Goal: Task Accomplishment & Management: Manage account settings

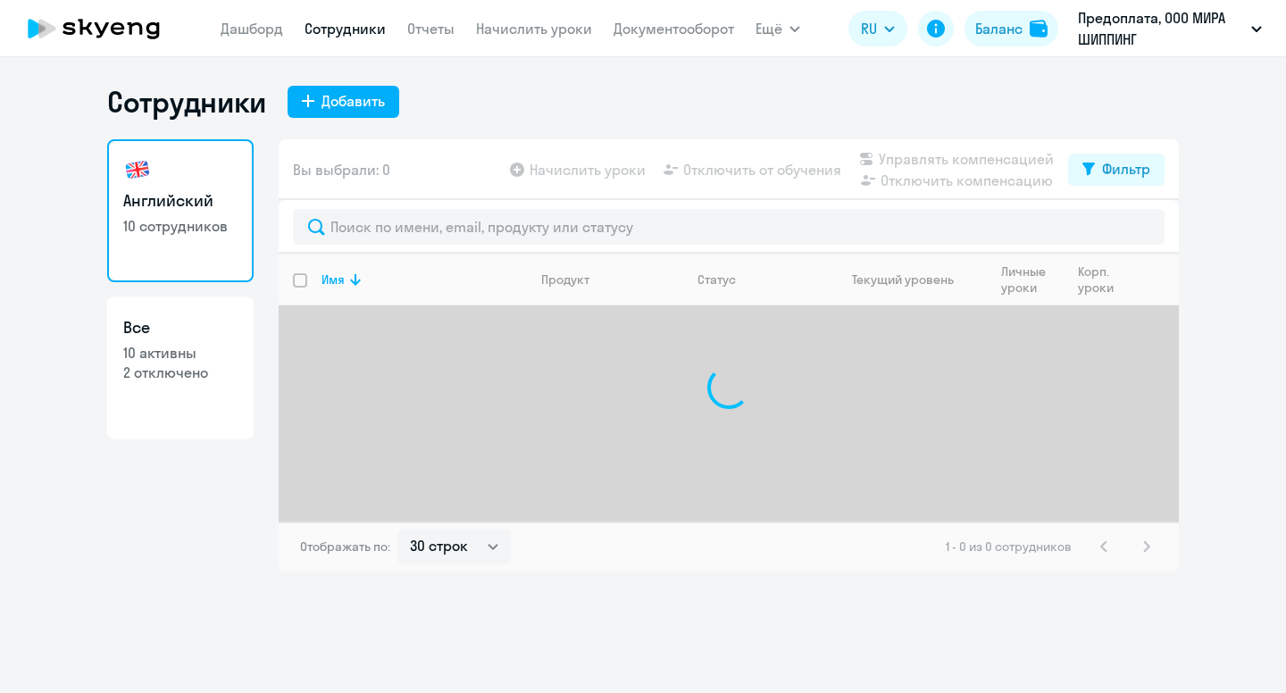
select select "30"
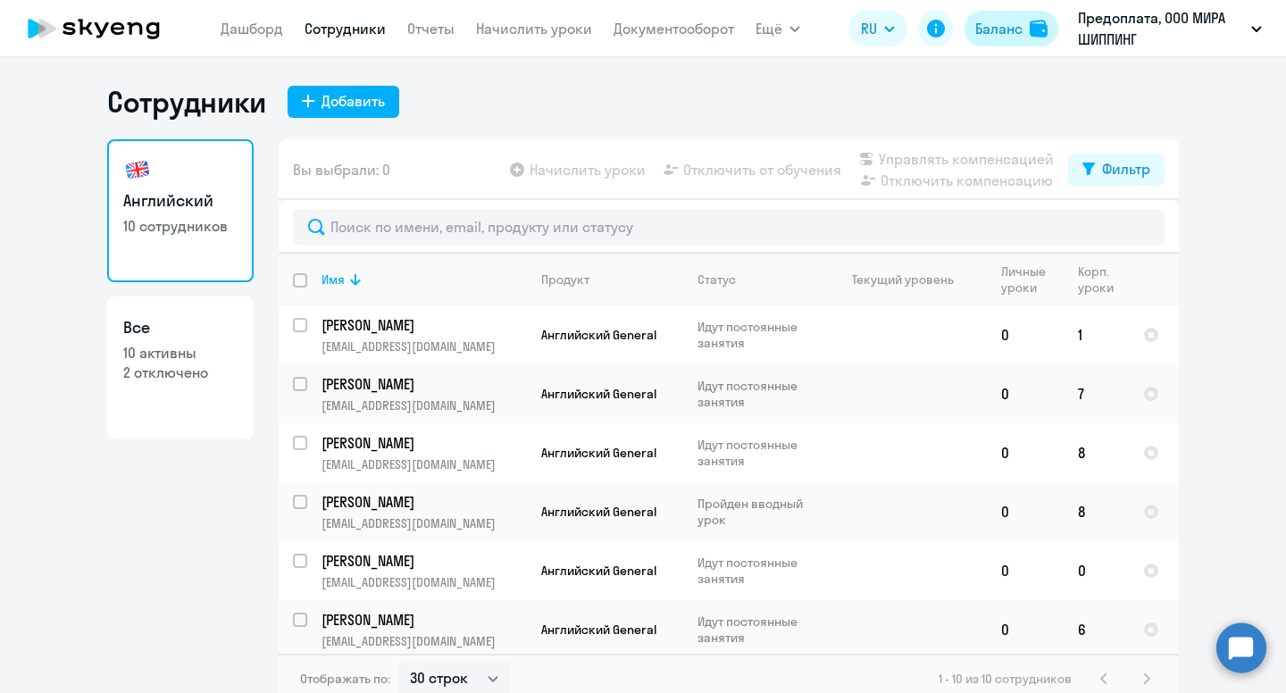
click at [1022, 34] on div "Баланс" at bounding box center [998, 28] width 47 height 21
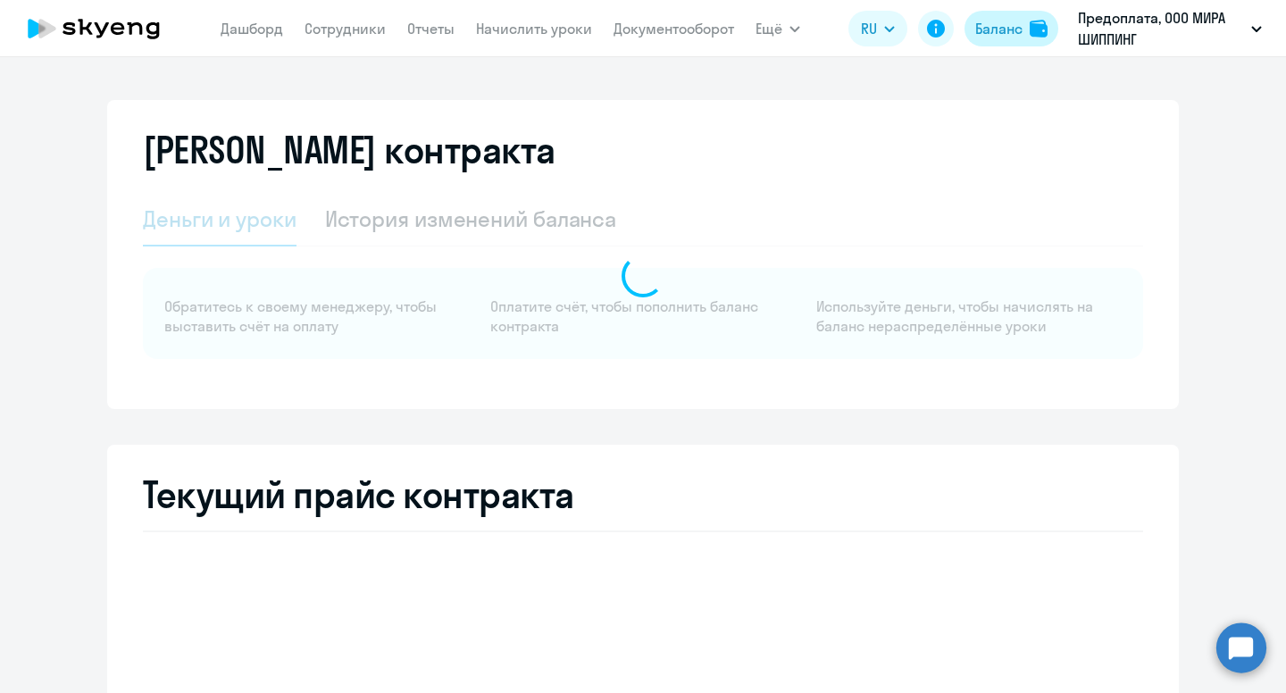
select select "english_adult_not_native_speaker"
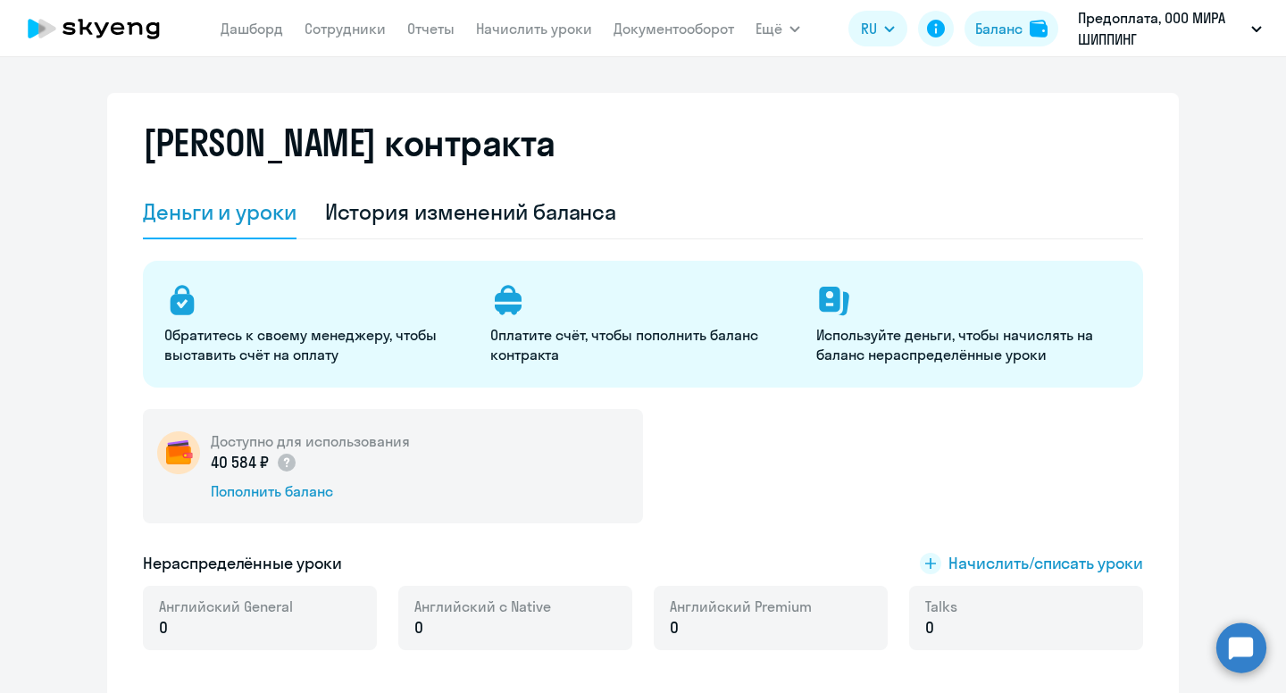
scroll to position [25, 0]
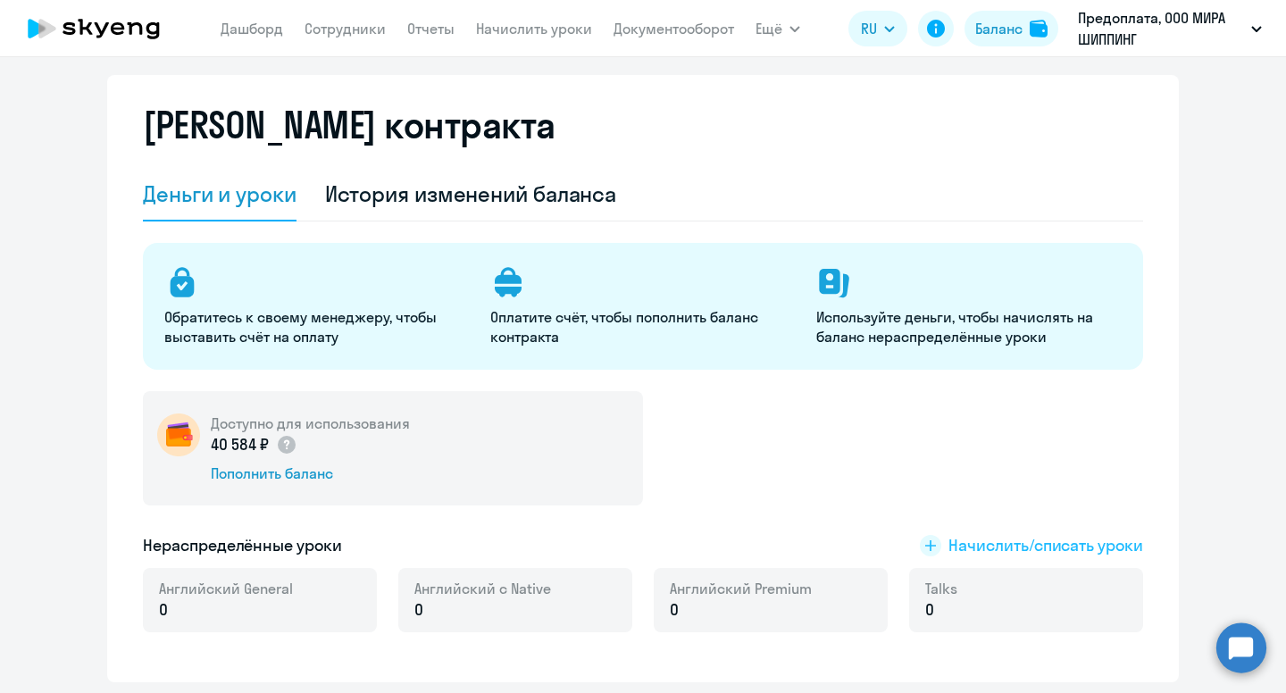
click at [988, 548] on span "Начислить/списать уроки" at bounding box center [1046, 545] width 195 height 23
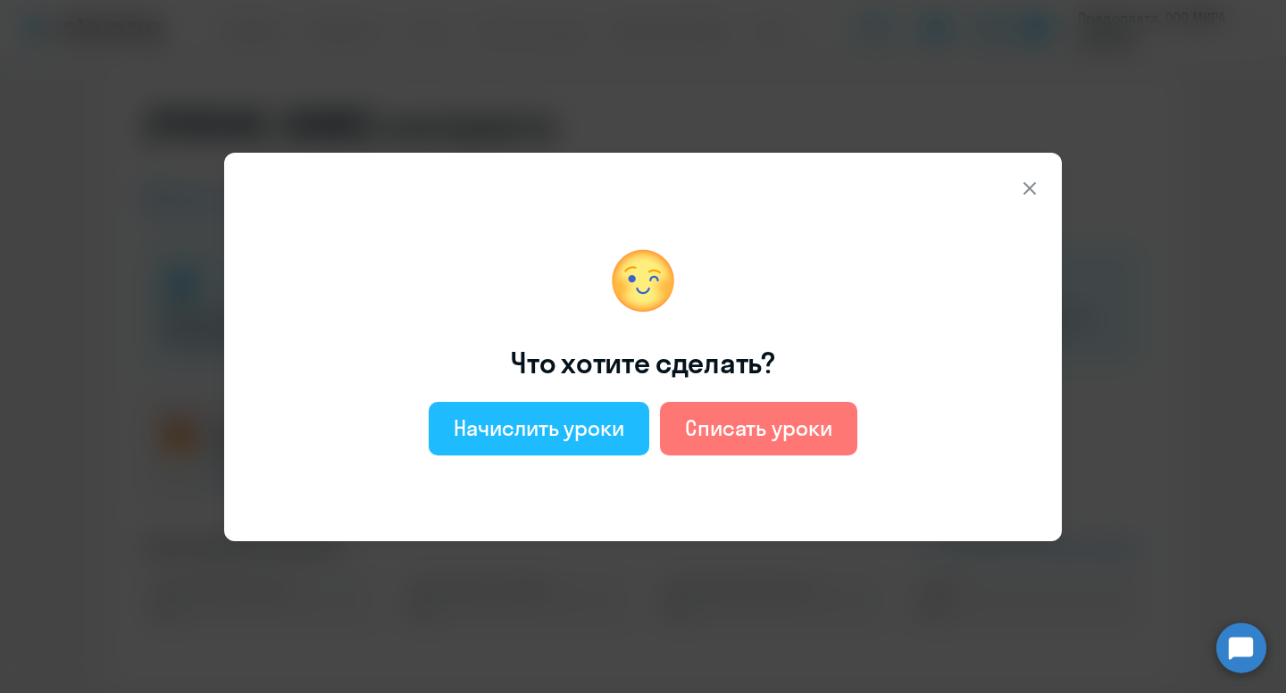
click at [525, 427] on div "Начислить уроки" at bounding box center [539, 428] width 171 height 29
select select "english_adult_not_native_speaker"
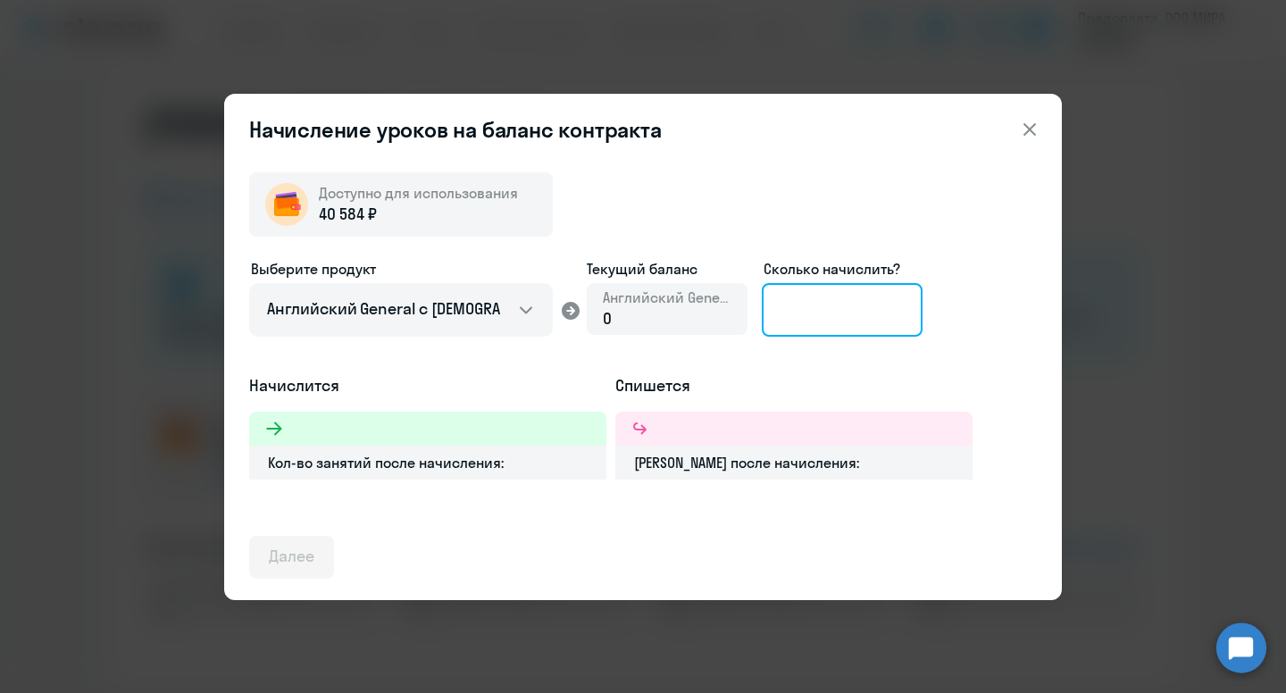
click at [864, 324] on input at bounding box center [842, 310] width 161 height 54
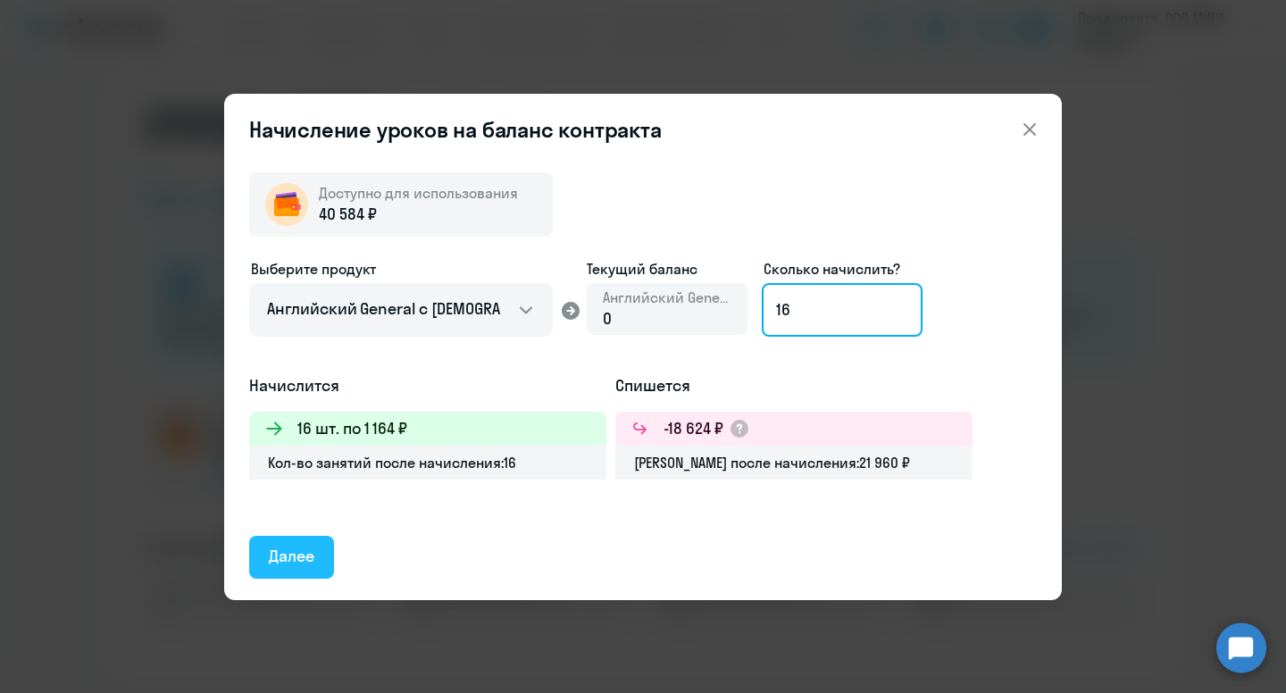
type input "16"
click at [293, 559] on div "Далее" at bounding box center [292, 556] width 46 height 23
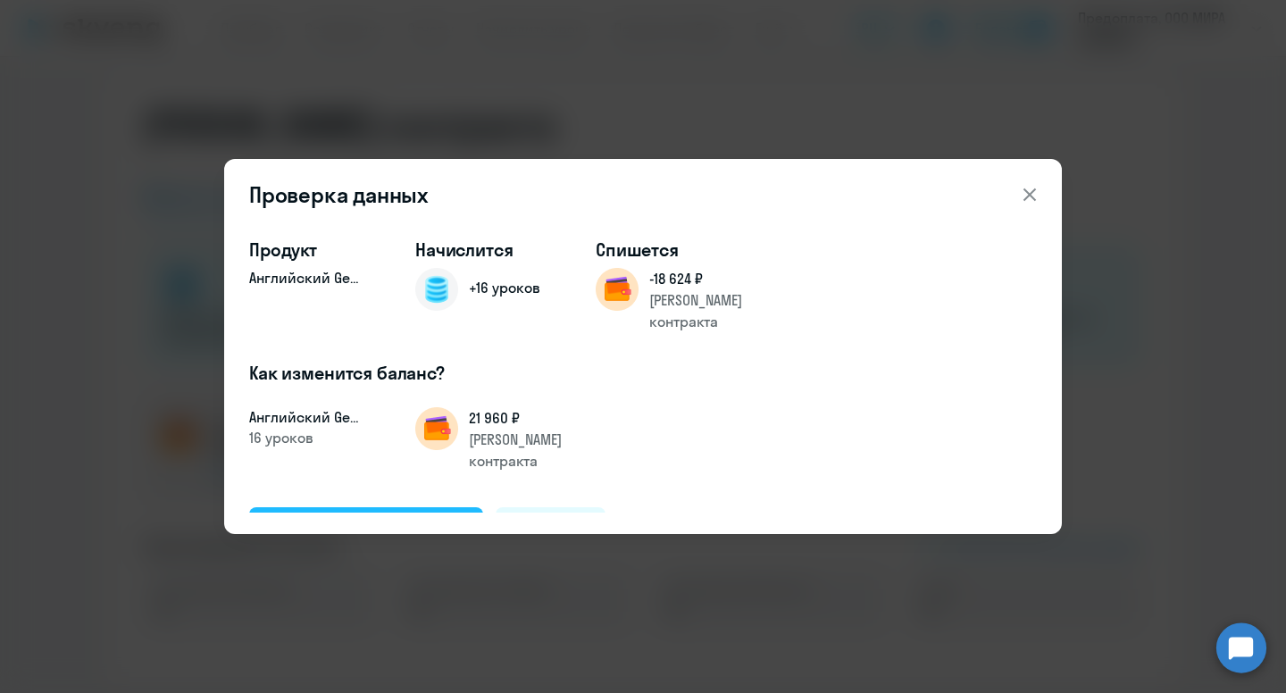
click at [366, 516] on div "Подтвердить и начислить" at bounding box center [366, 527] width 195 height 23
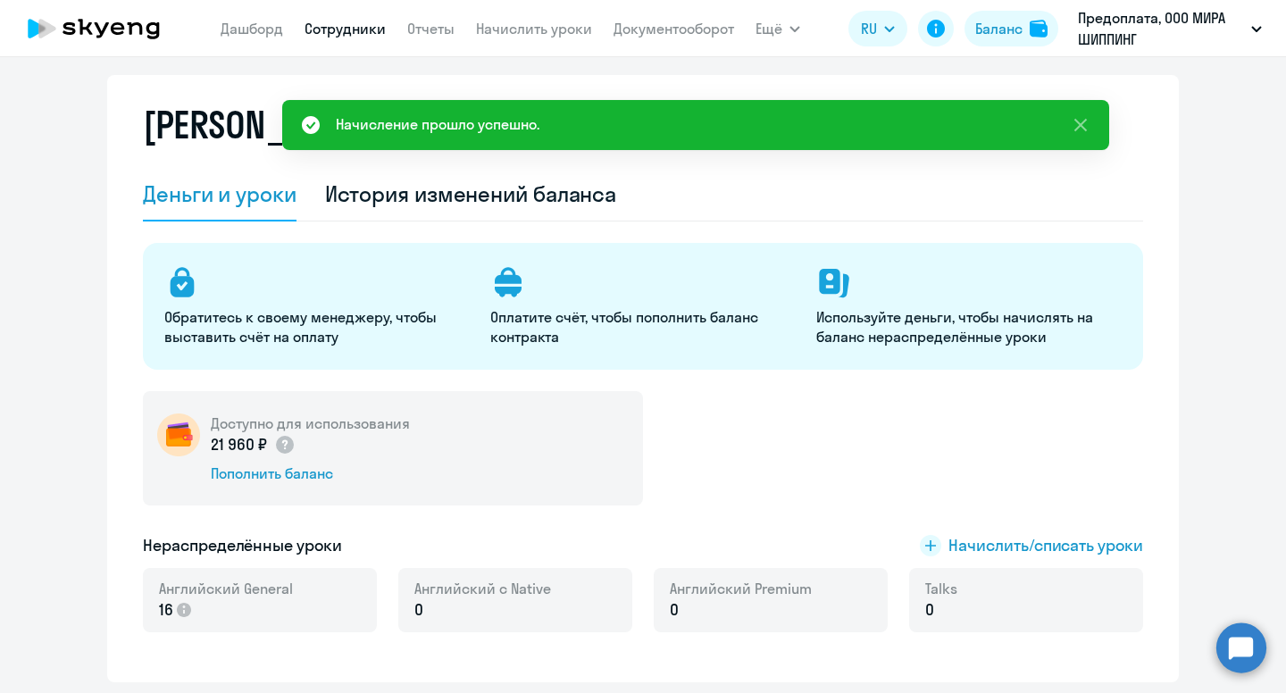
click at [339, 33] on link "Сотрудники" at bounding box center [345, 29] width 81 height 18
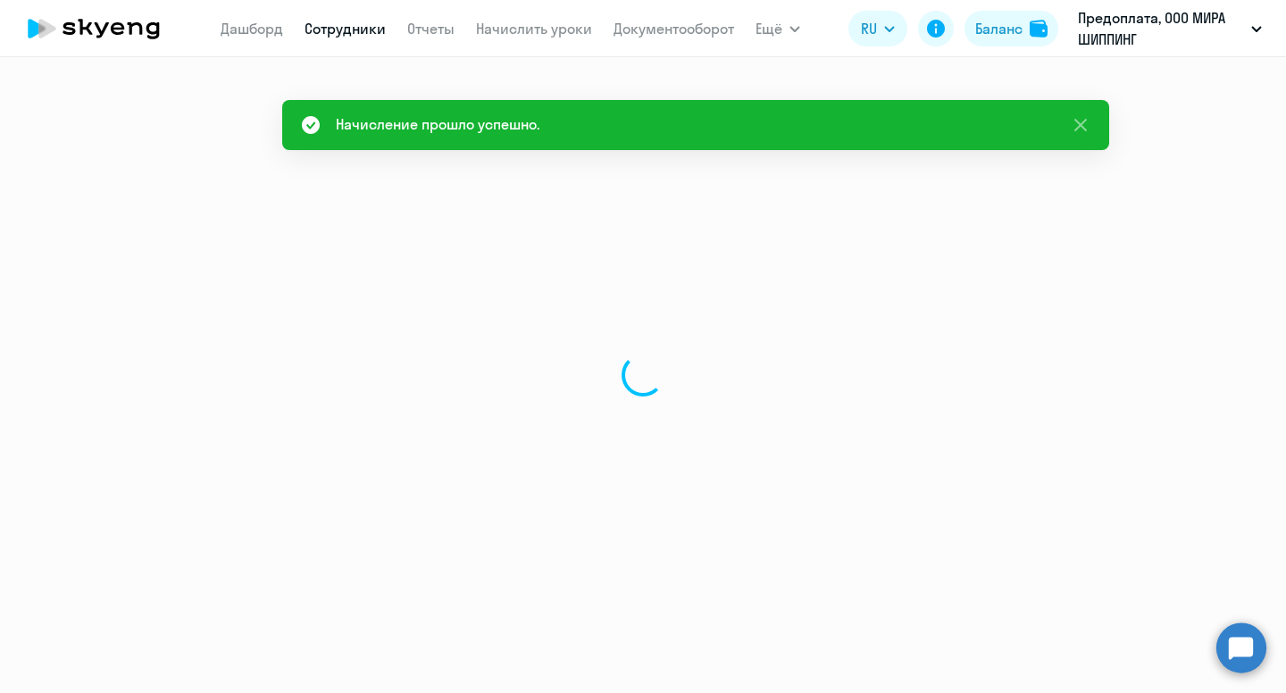
select select "30"
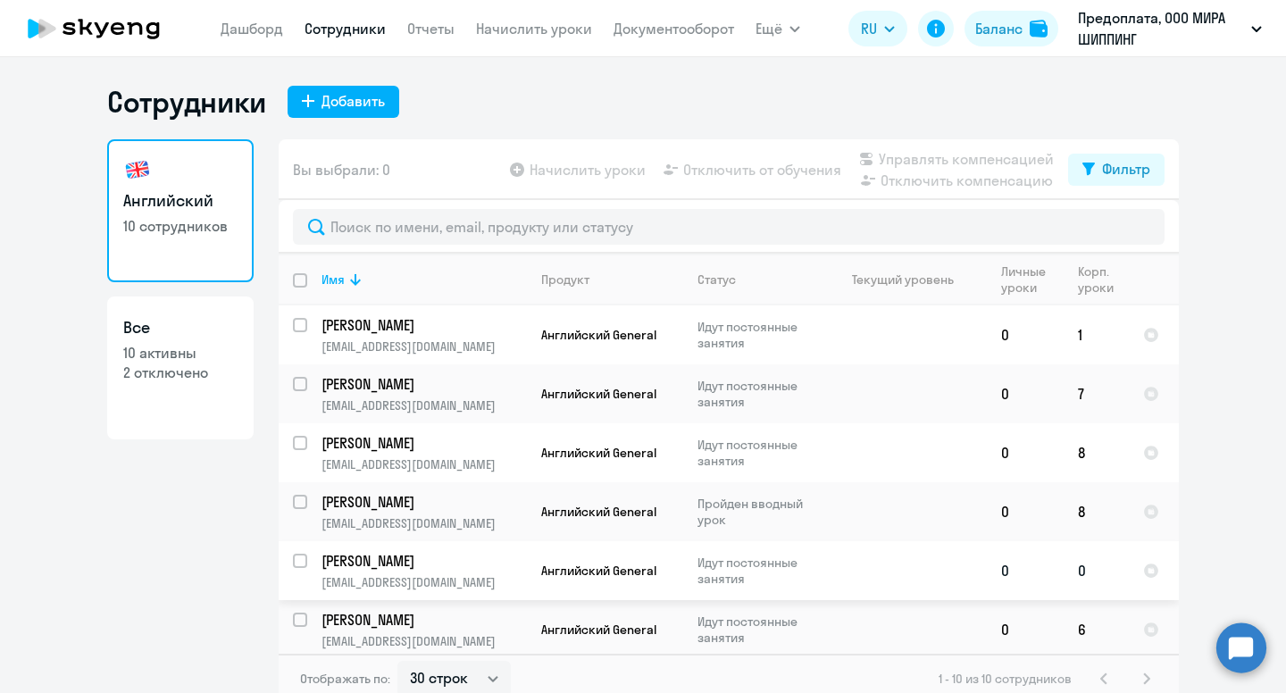
click at [710, 565] on p "Идут постоянные занятия" at bounding box center [759, 571] width 122 height 32
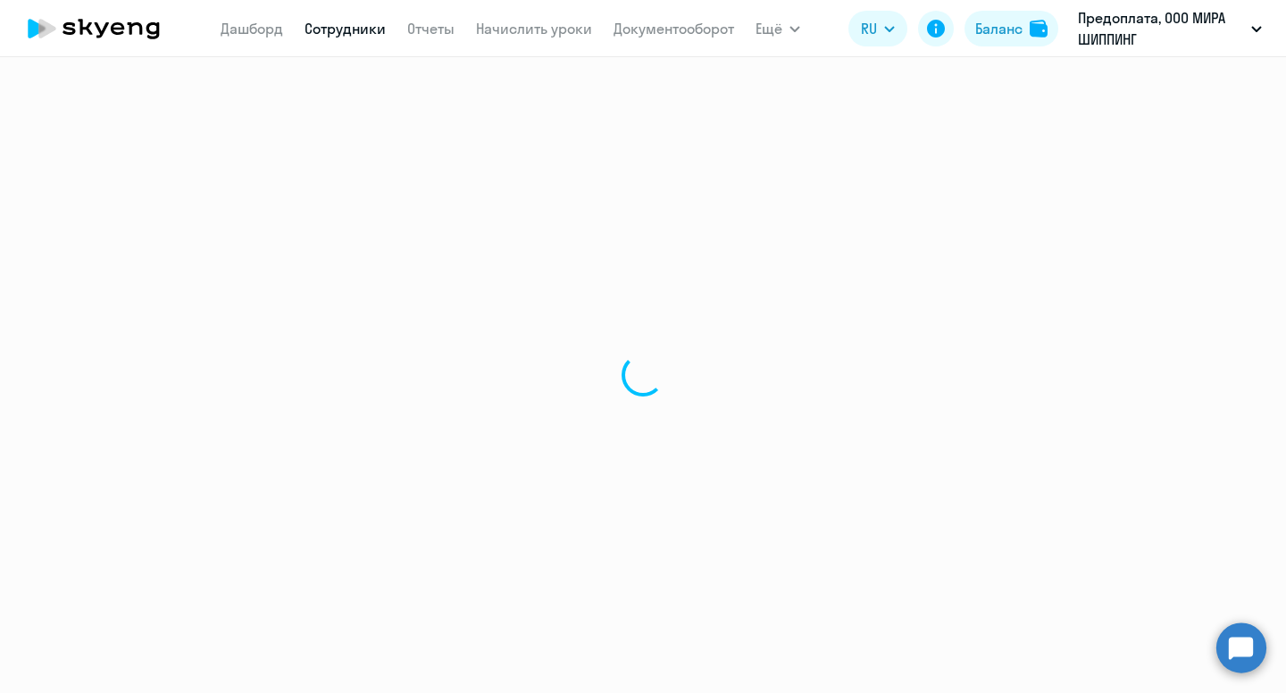
select select "english"
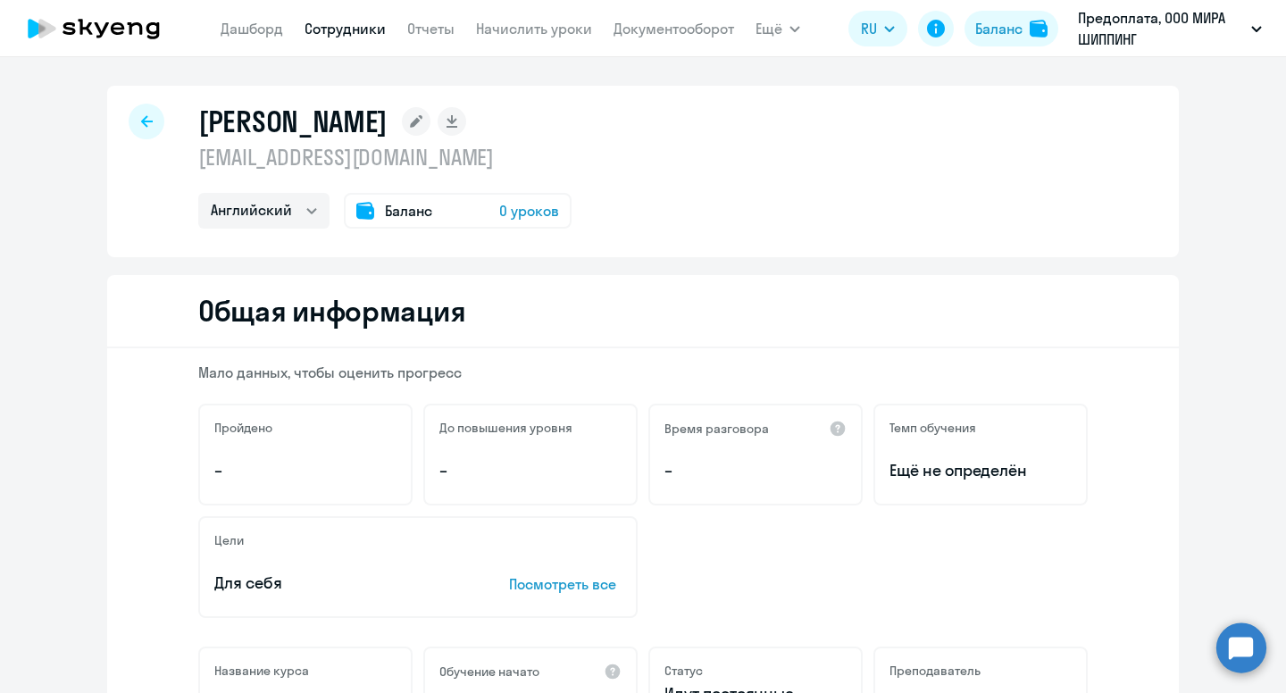
click at [524, 212] on span "0 уроков" at bounding box center [529, 210] width 60 height 21
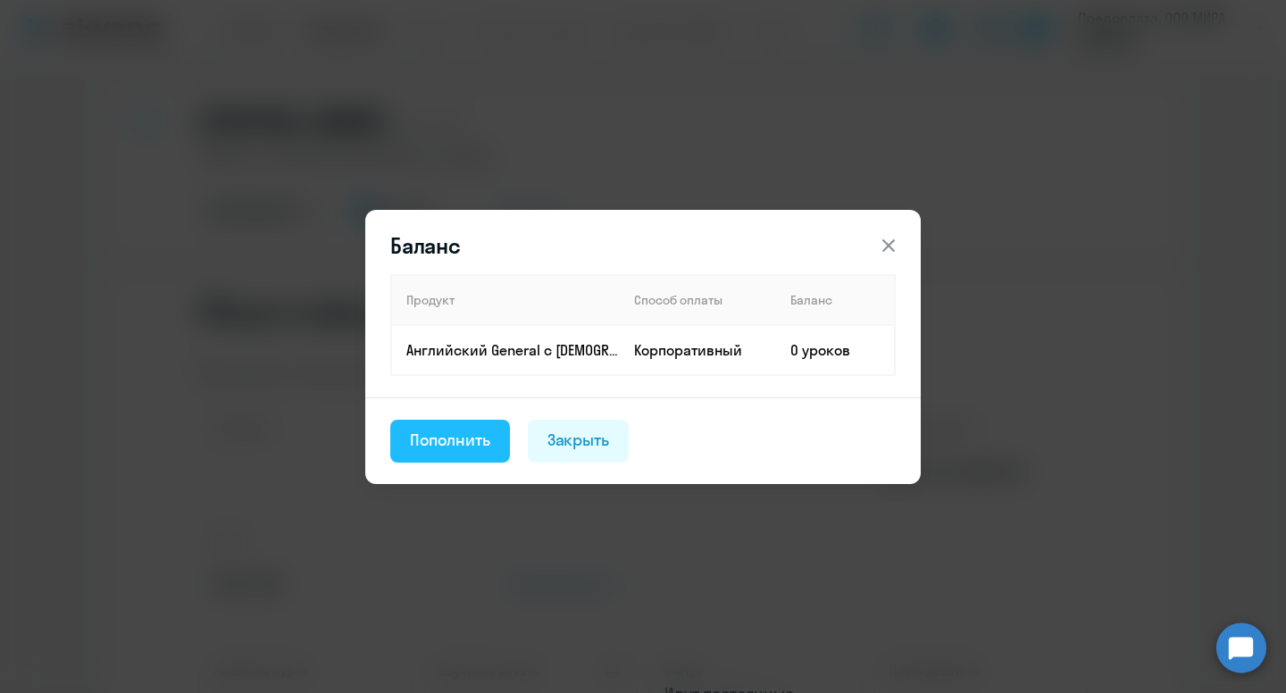
click at [429, 438] on div "Пополнить" at bounding box center [450, 440] width 80 height 23
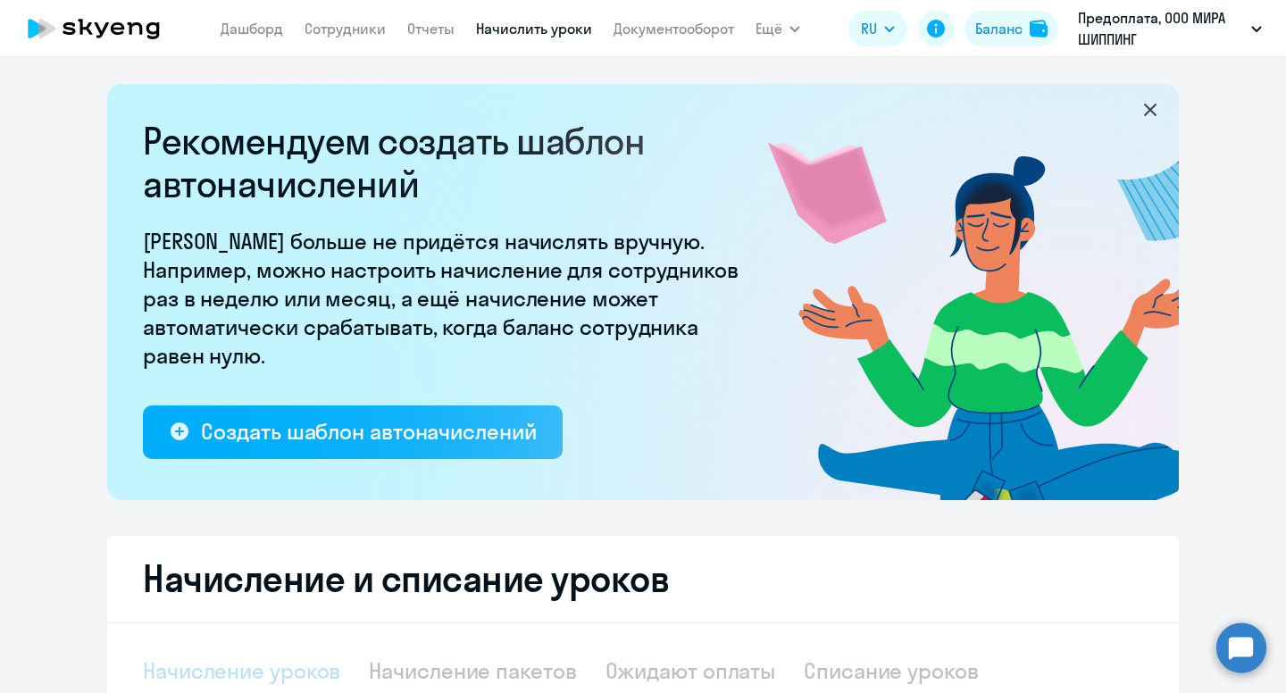
select select "10"
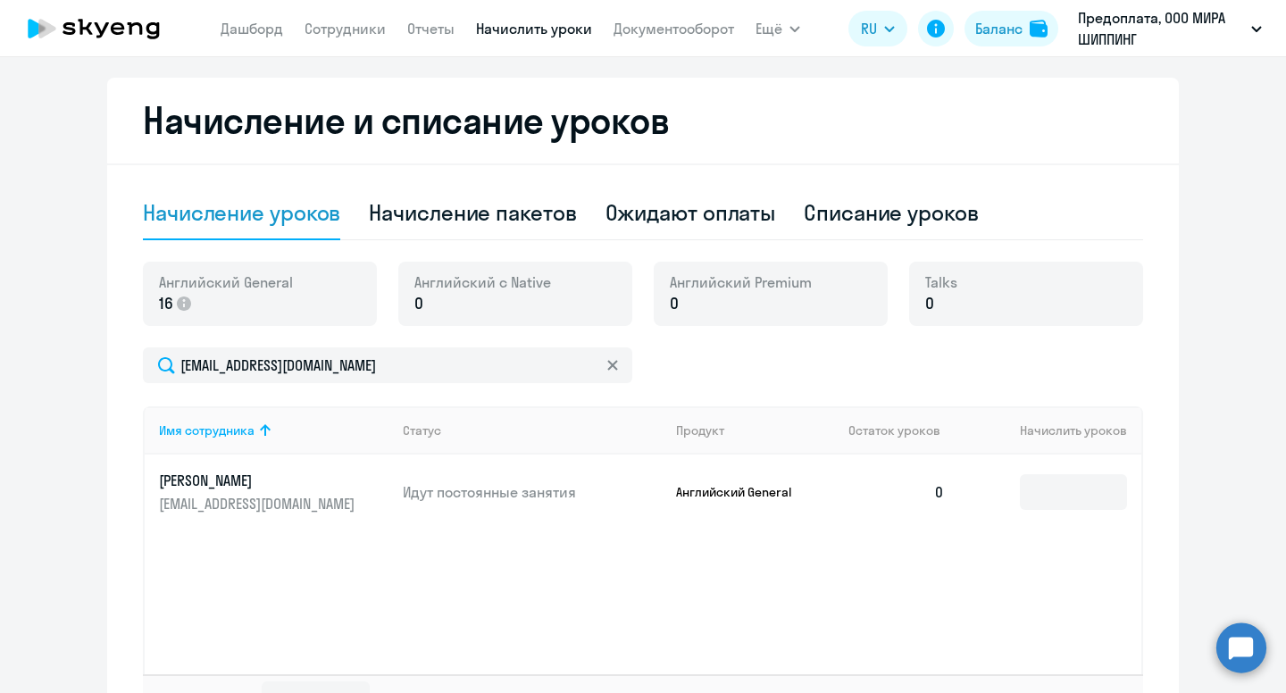
scroll to position [473, 0]
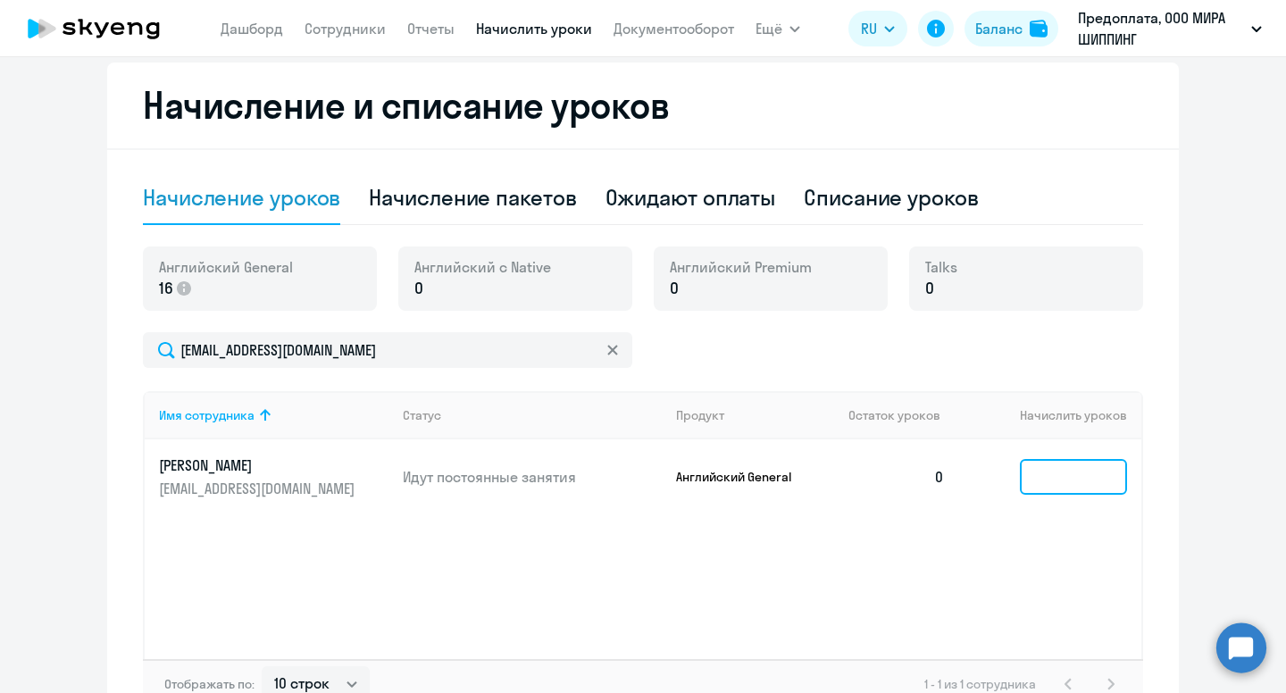
click at [1062, 483] on input at bounding box center [1073, 477] width 107 height 36
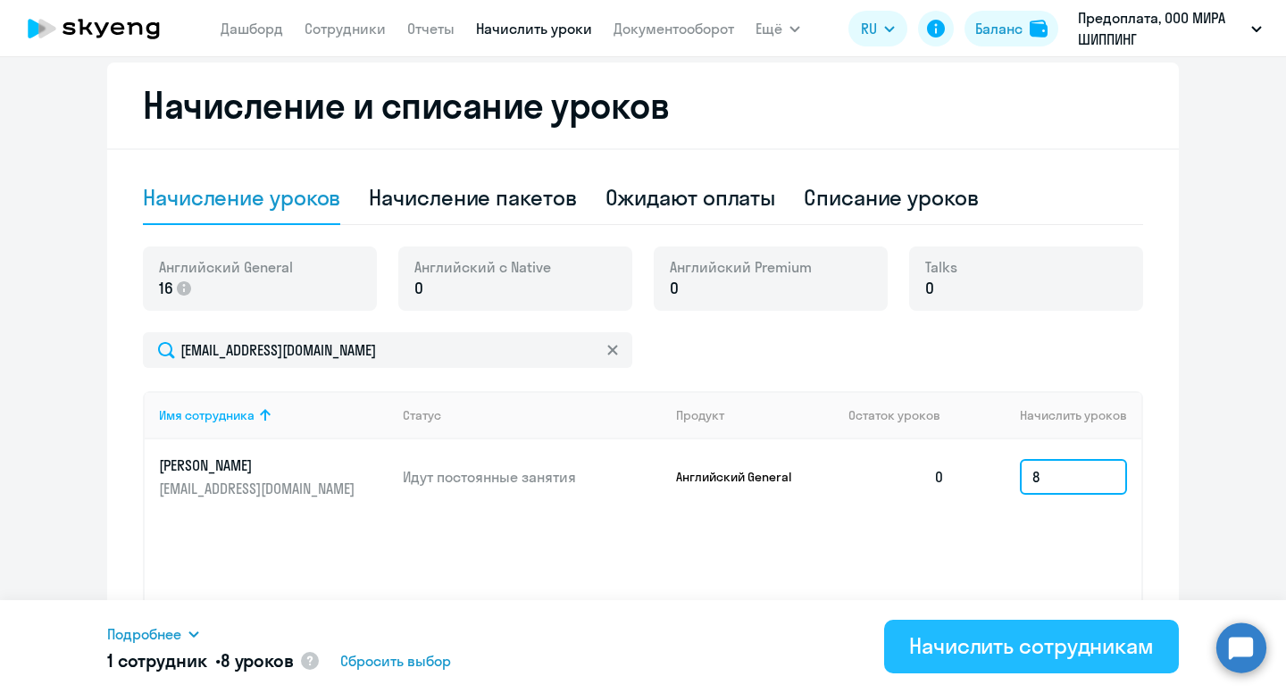
type input "8"
click at [970, 648] on div "Начислить сотрудникам" at bounding box center [1031, 646] width 245 height 29
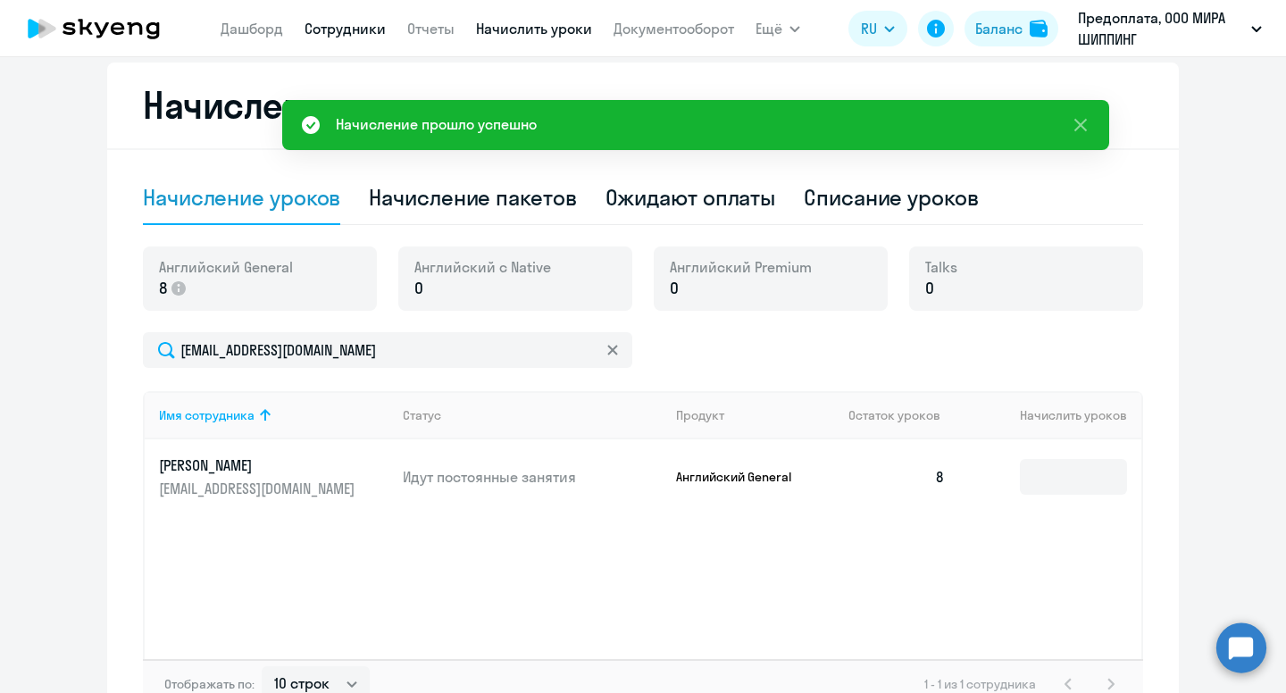
click at [350, 34] on link "Сотрудники" at bounding box center [345, 29] width 81 height 18
select select "30"
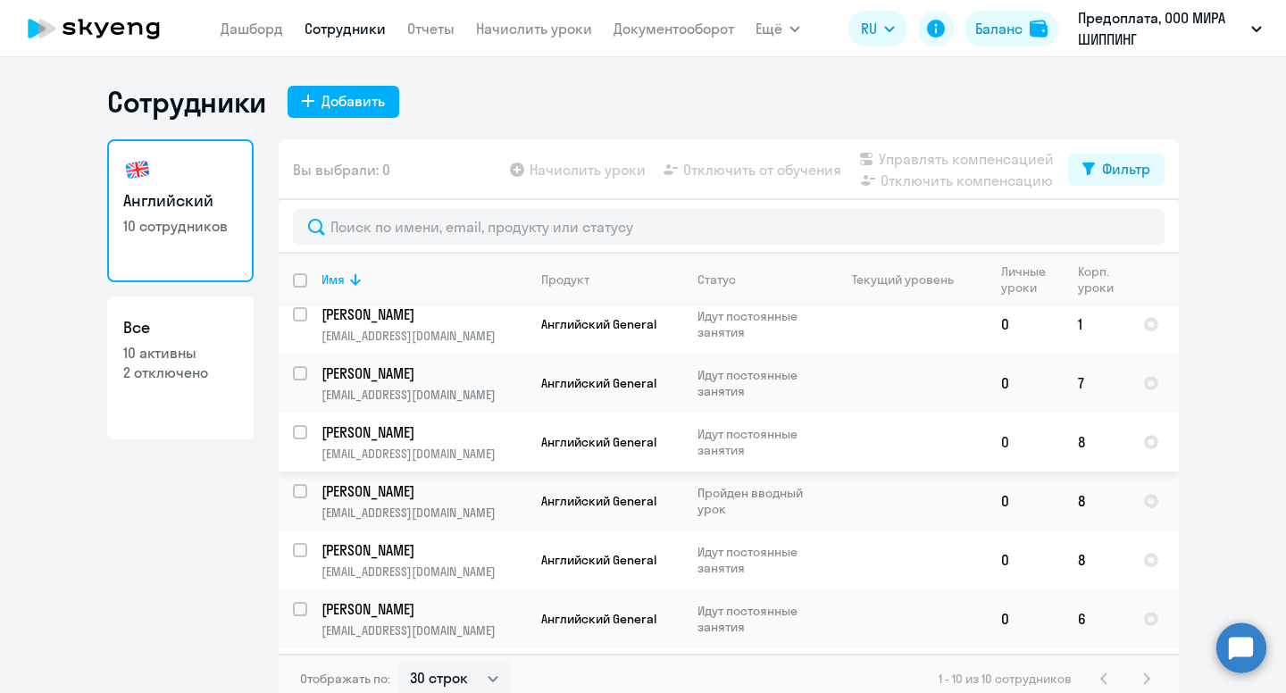
scroll to position [17, 0]
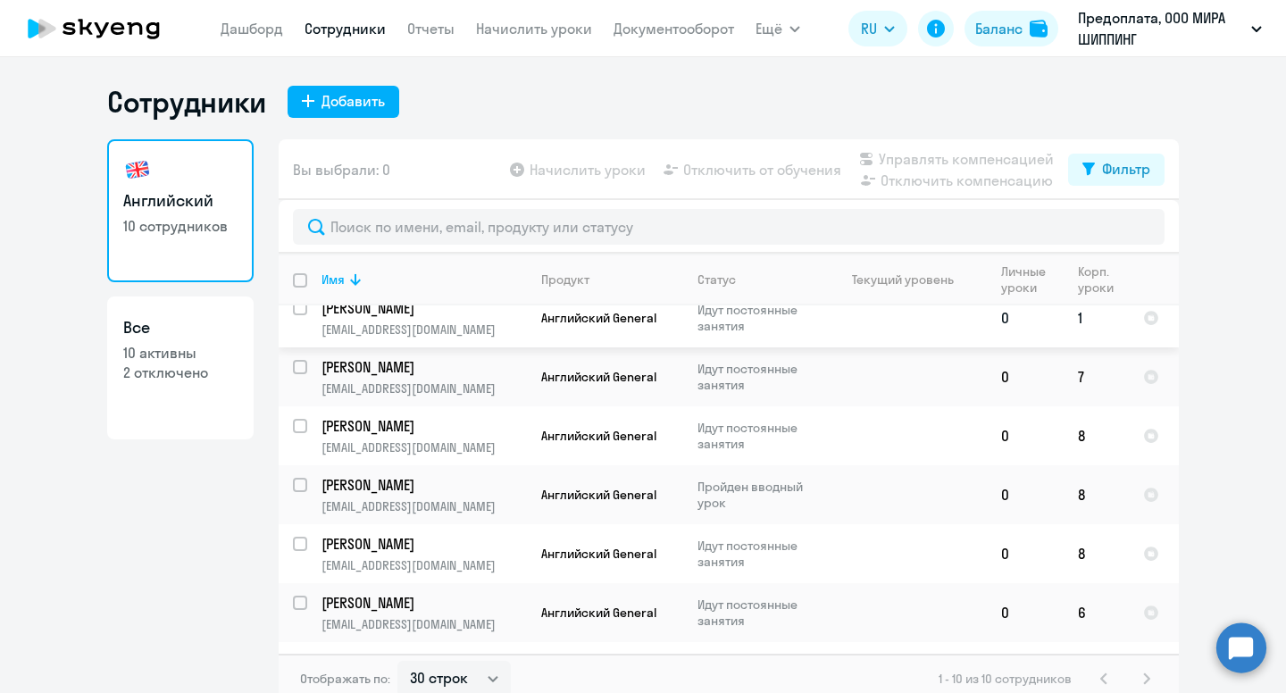
click at [725, 317] on p "Идут постоянные занятия" at bounding box center [759, 318] width 122 height 32
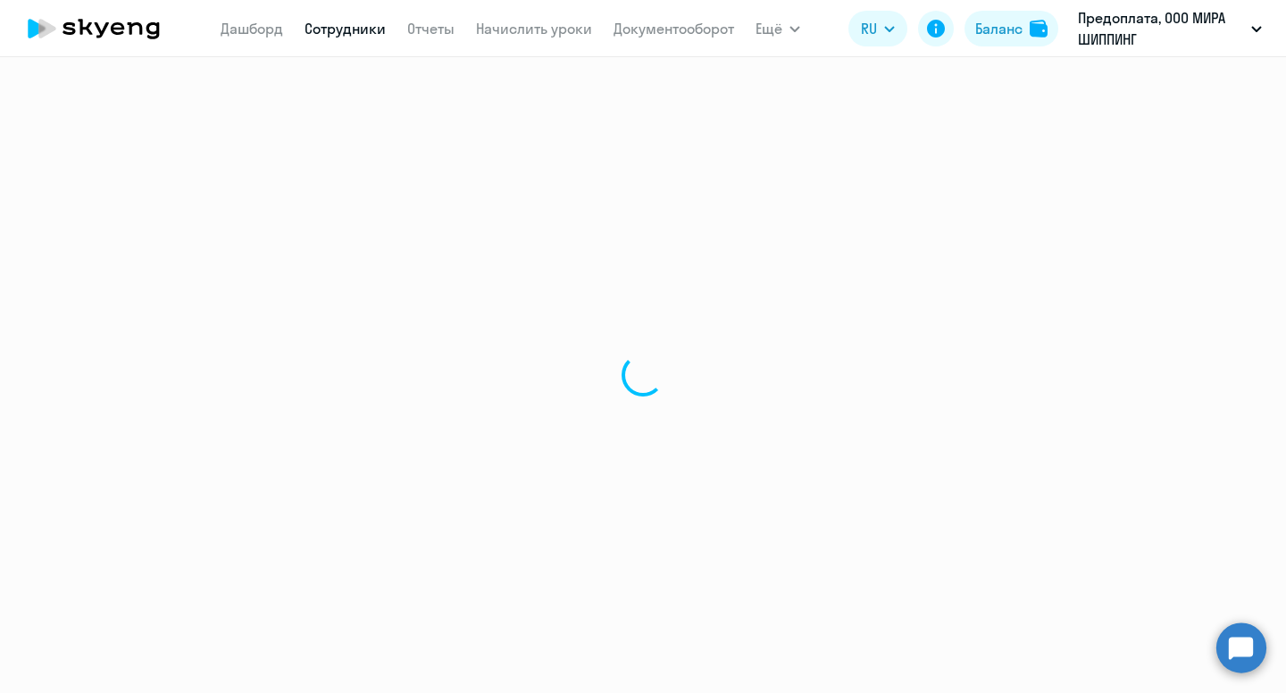
select select "english"
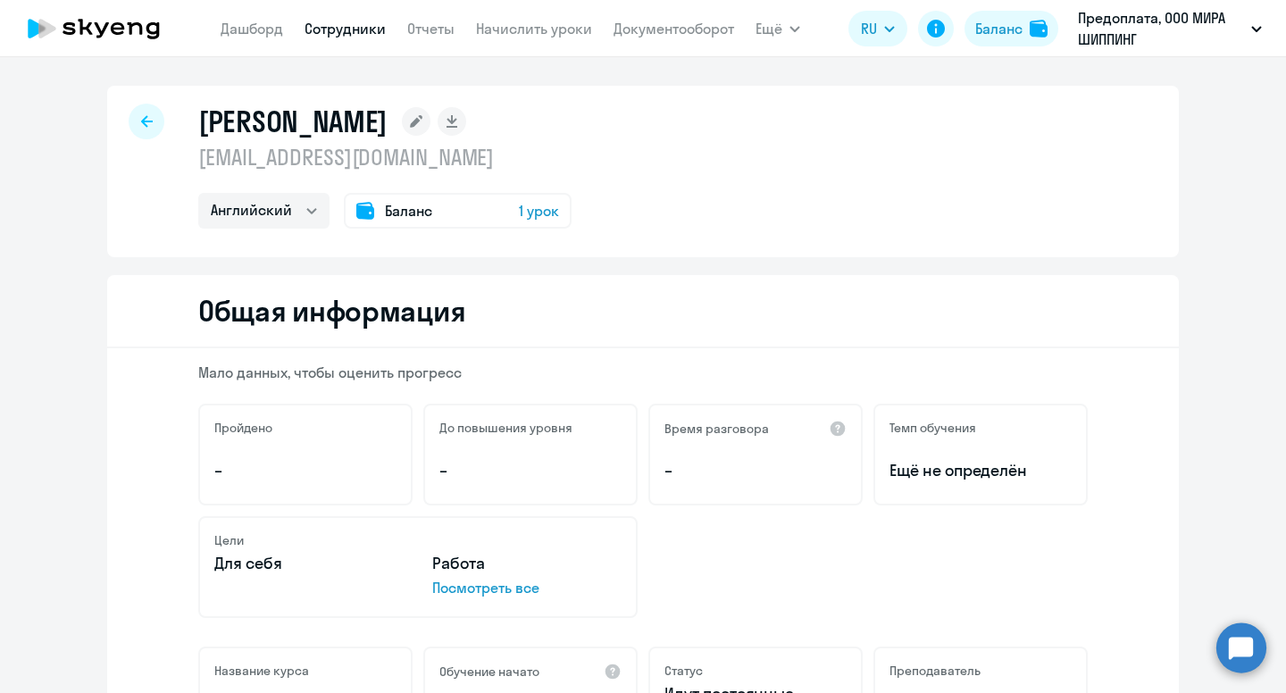
click at [531, 211] on span "1 урок" at bounding box center [539, 210] width 40 height 21
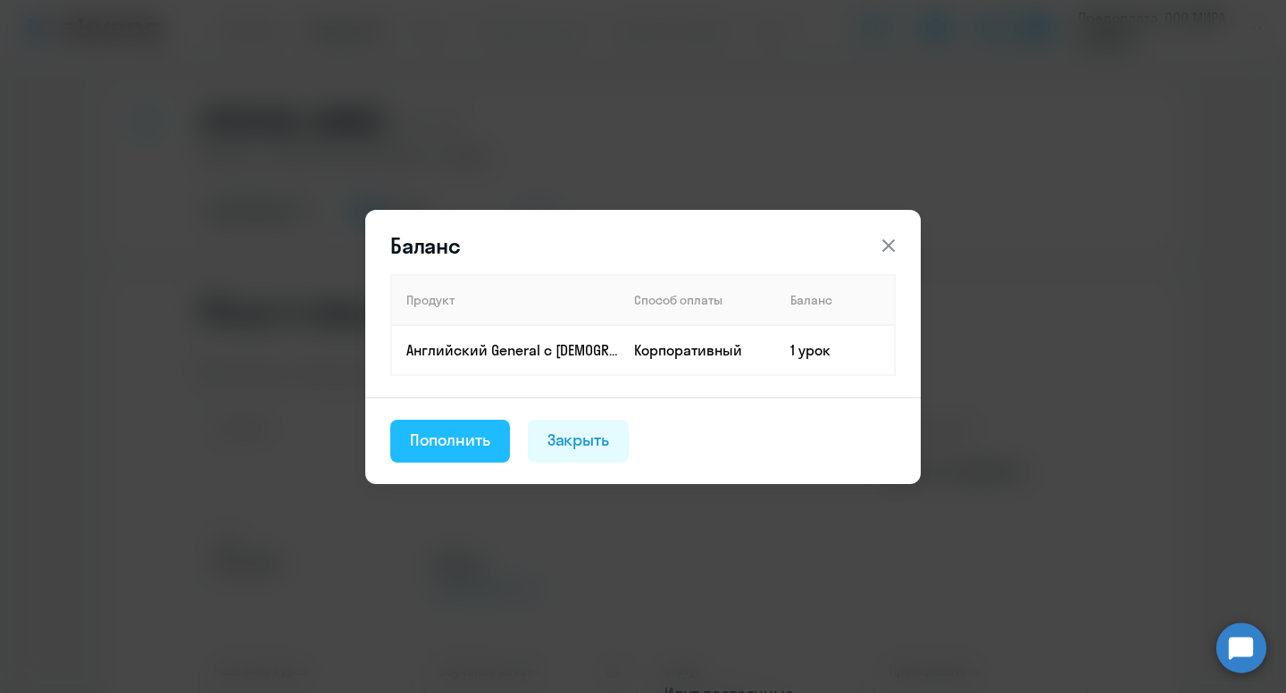
click at [456, 432] on div "Пополнить" at bounding box center [450, 440] width 80 height 23
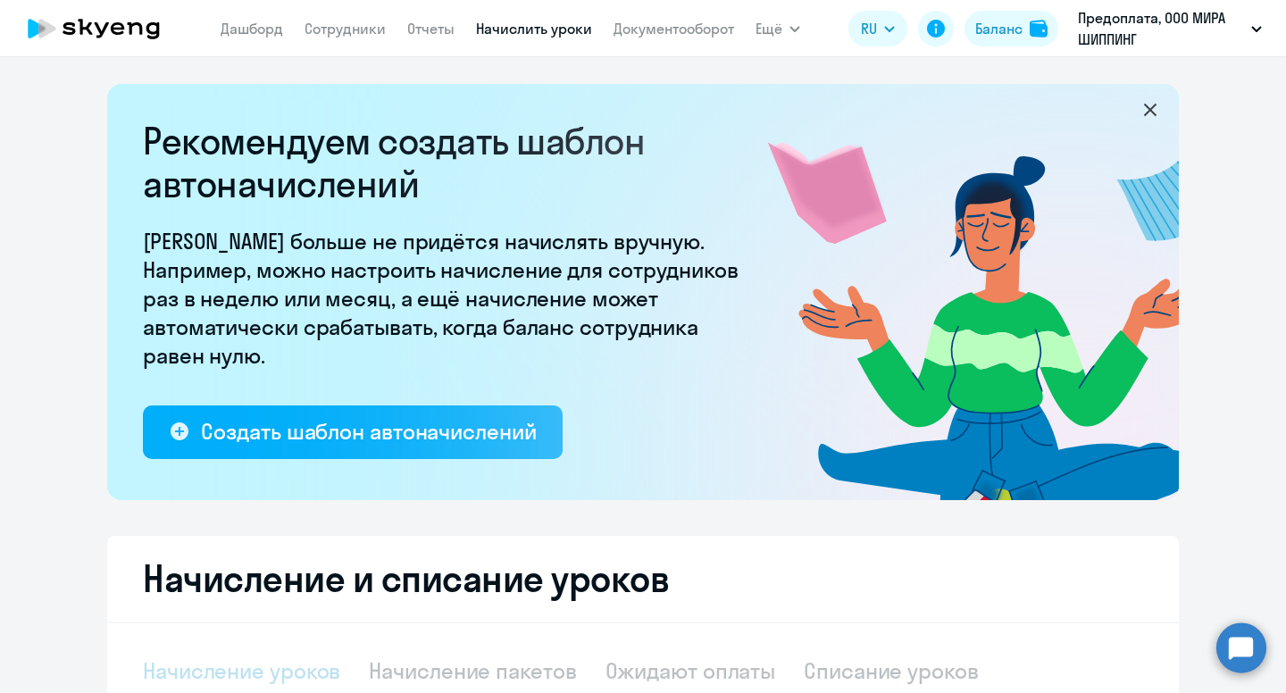
select select "10"
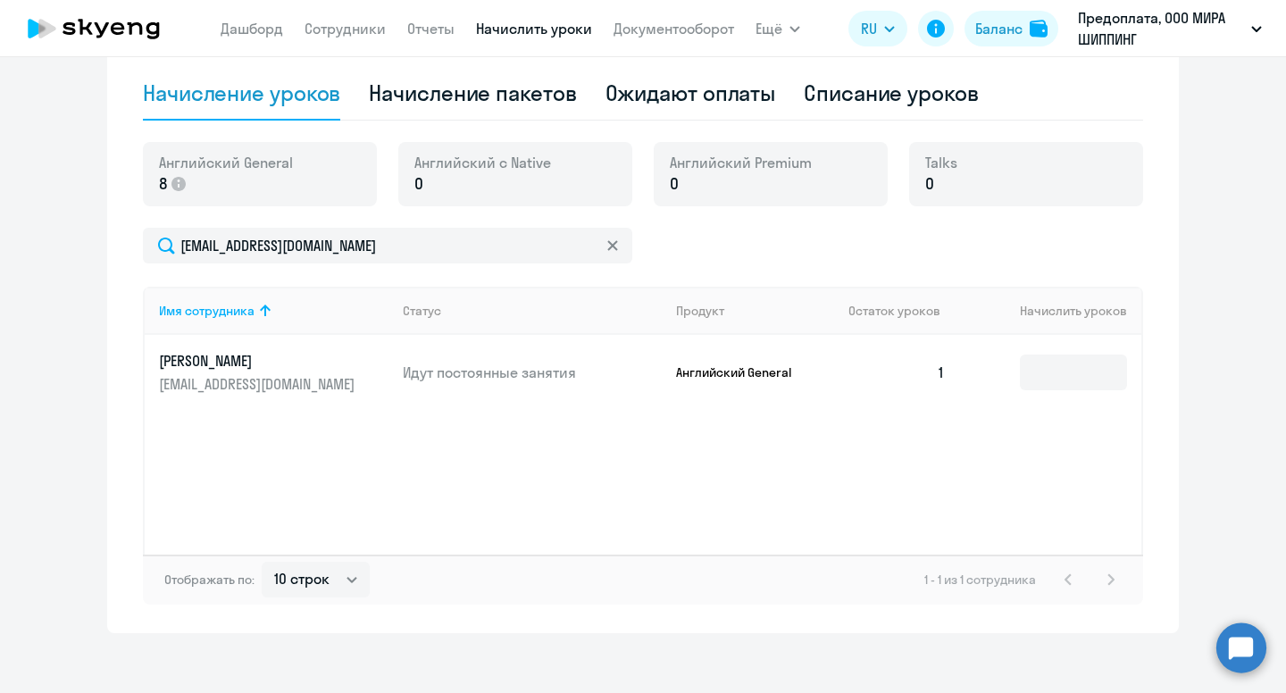
scroll to position [590, 0]
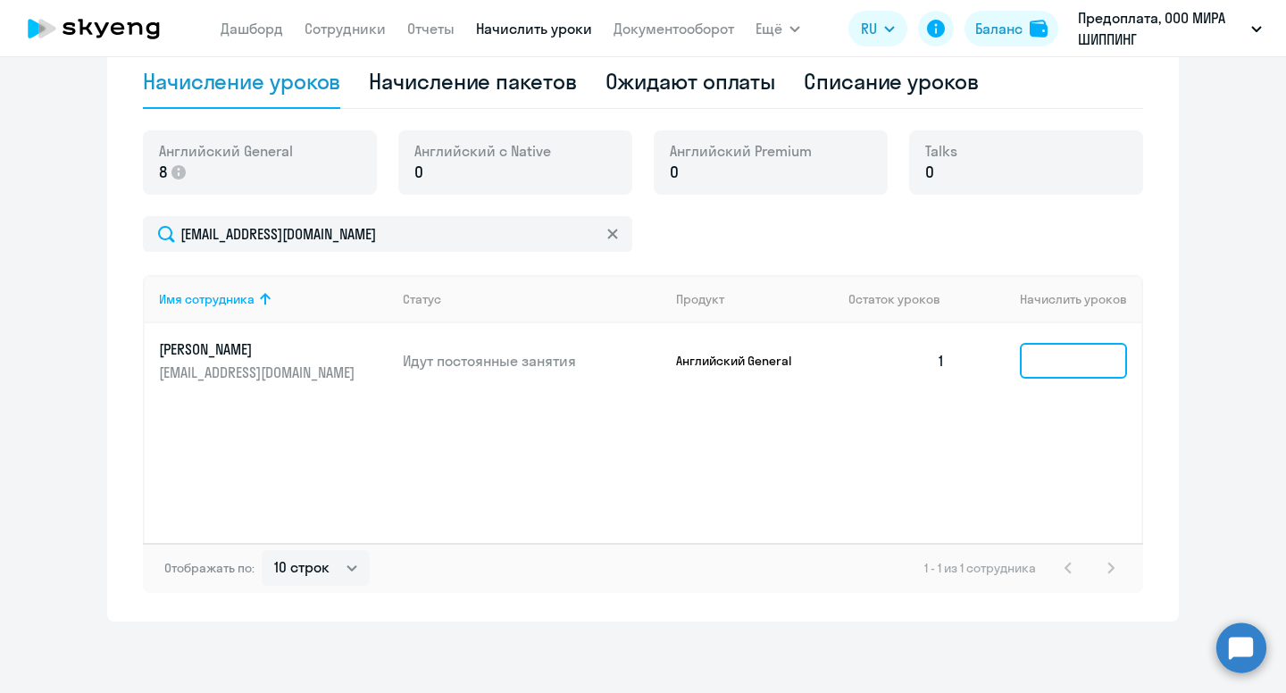
click at [1043, 358] on input at bounding box center [1073, 361] width 107 height 36
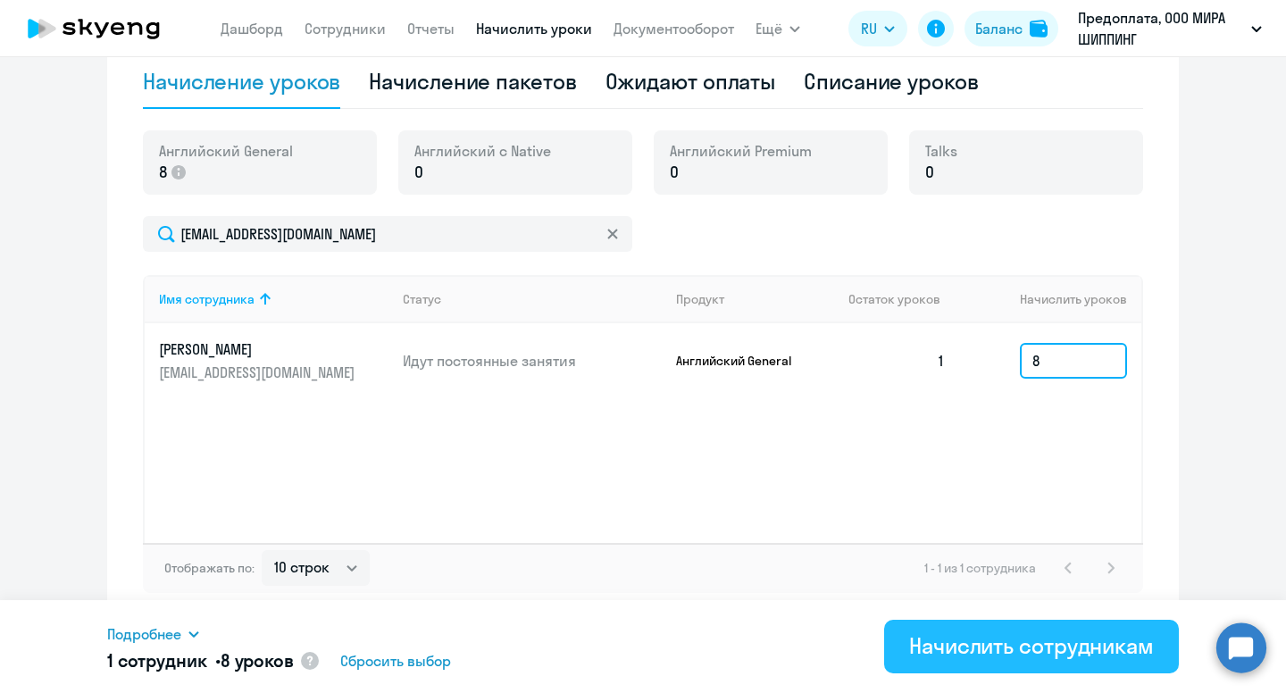
type input "8"
click at [1028, 642] on div "Начислить сотрудникам" at bounding box center [1031, 646] width 245 height 29
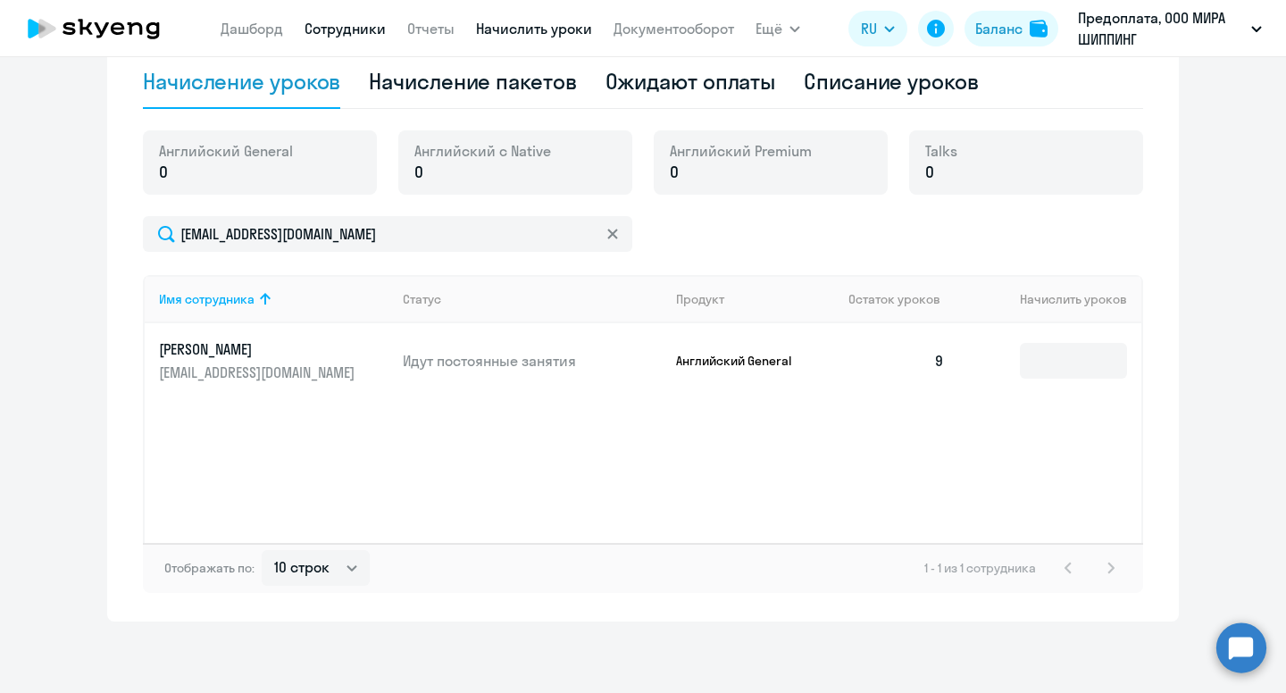
click at [347, 30] on link "Сотрудники" at bounding box center [345, 29] width 81 height 18
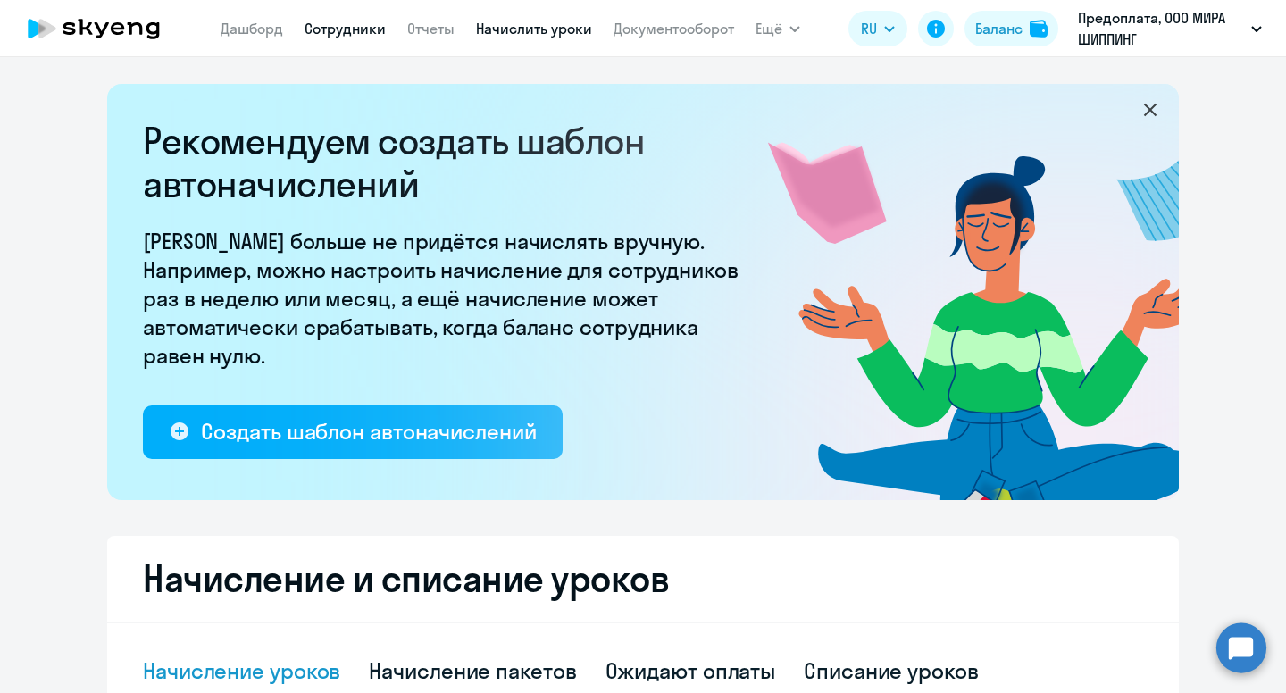
select select "30"
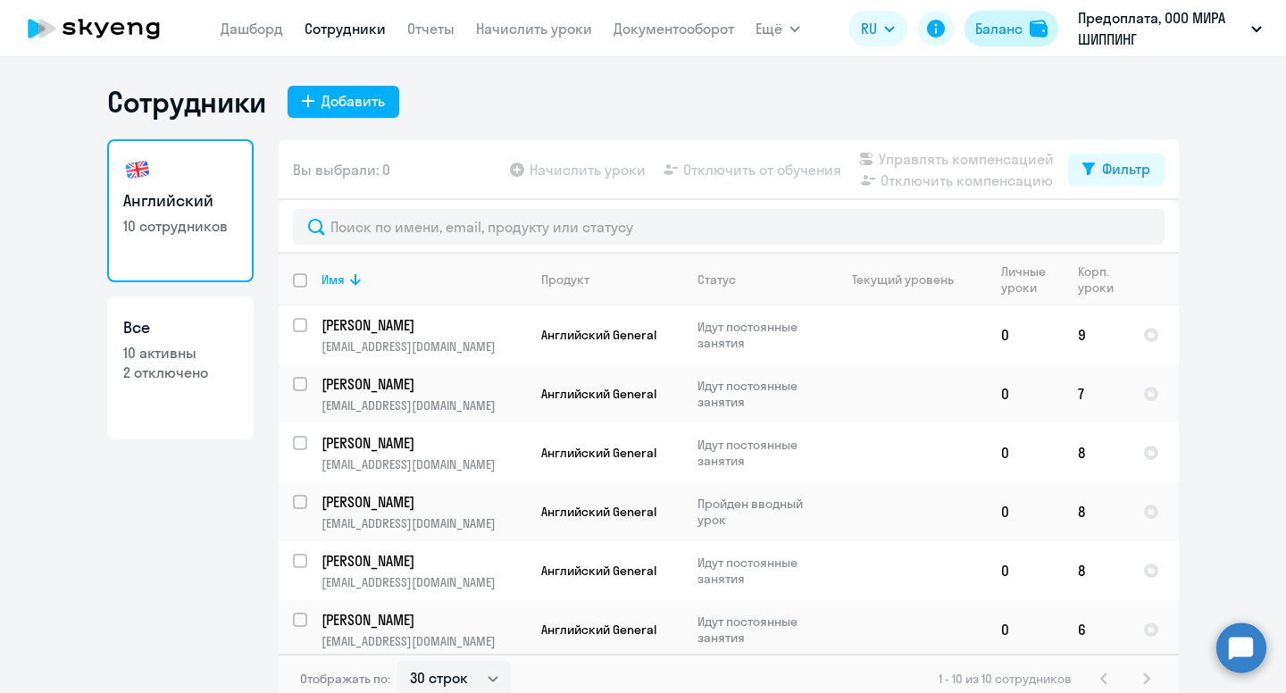
click at [1021, 32] on div "Баланс" at bounding box center [998, 28] width 47 height 21
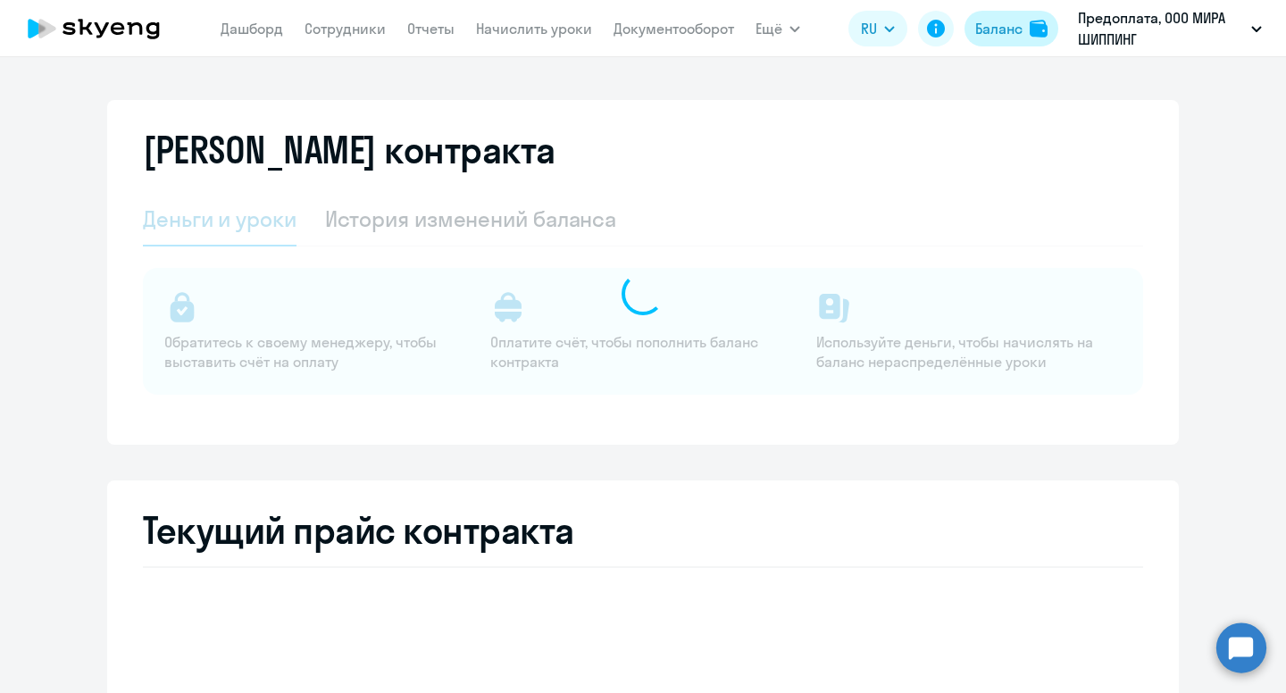
select select "english_adult_not_native_speaker"
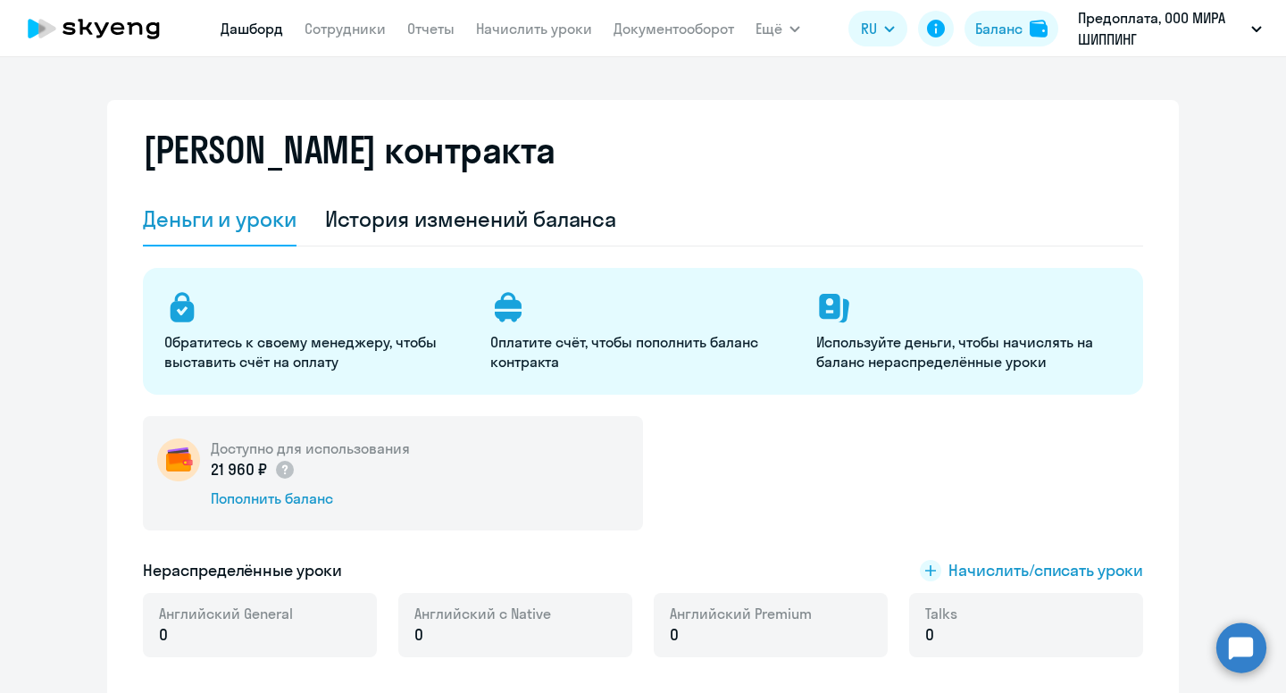
click at [260, 34] on link "Дашборд" at bounding box center [252, 29] width 63 height 18
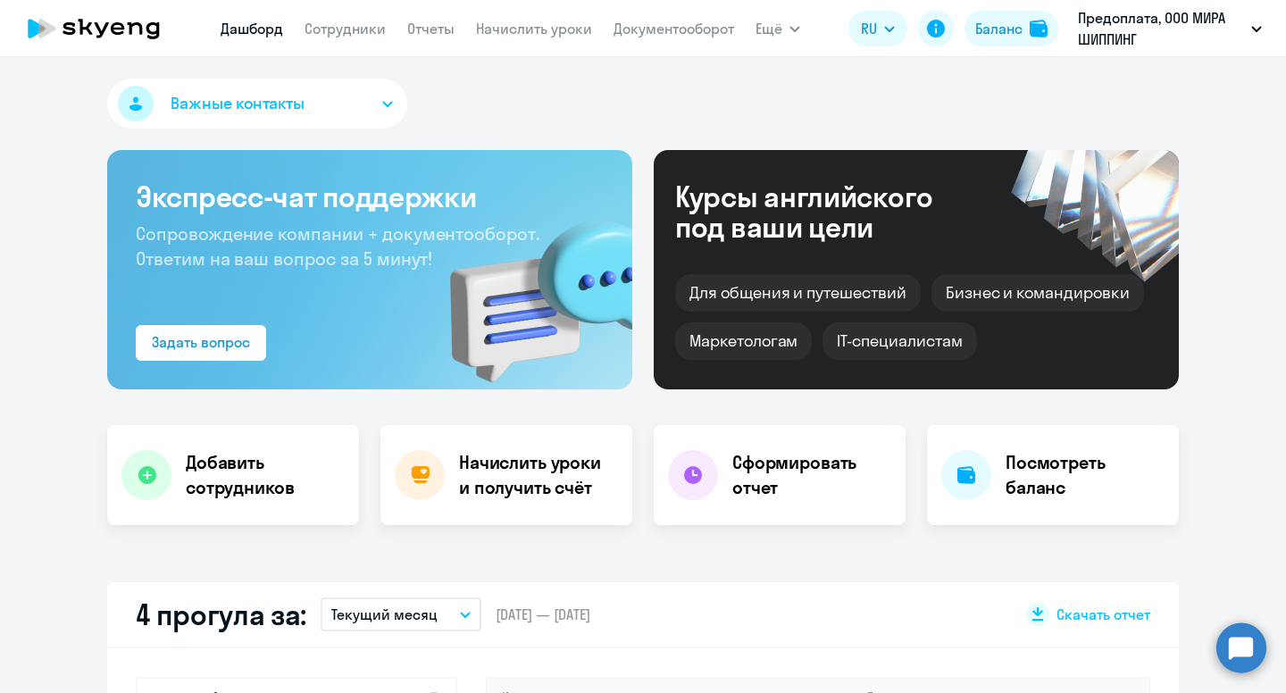
select select "30"
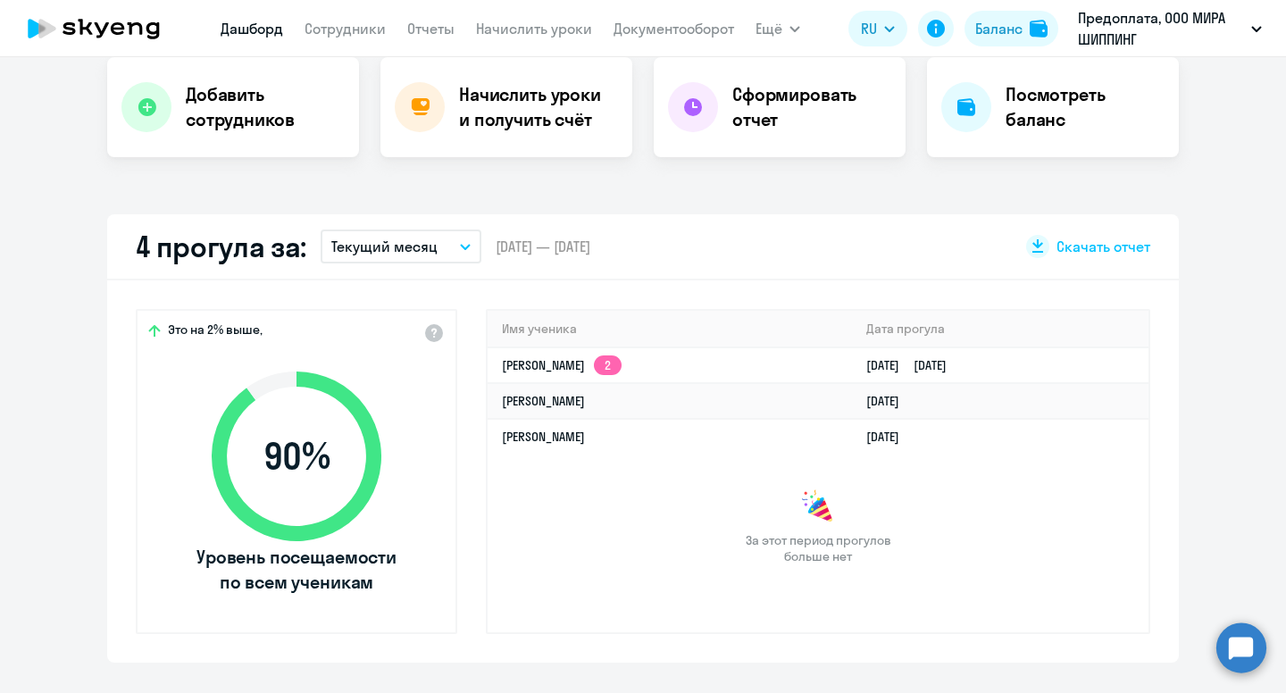
scroll to position [378, 0]
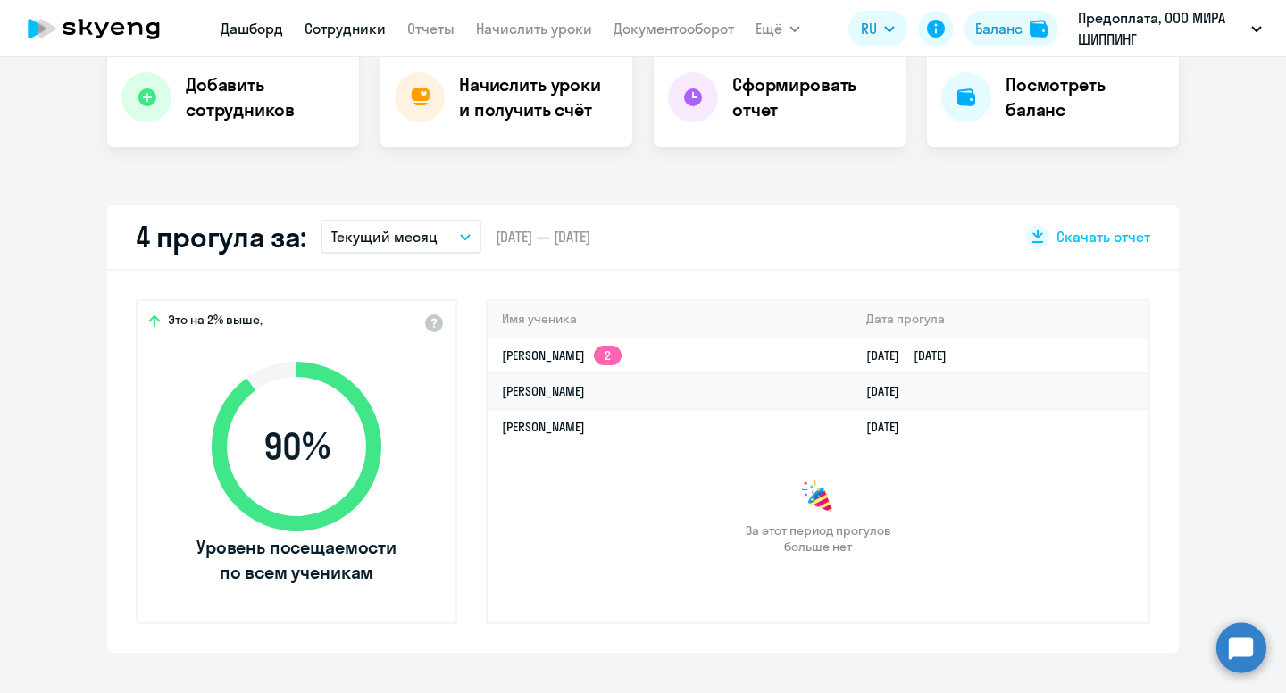
click at [342, 27] on link "Сотрудники" at bounding box center [345, 29] width 81 height 18
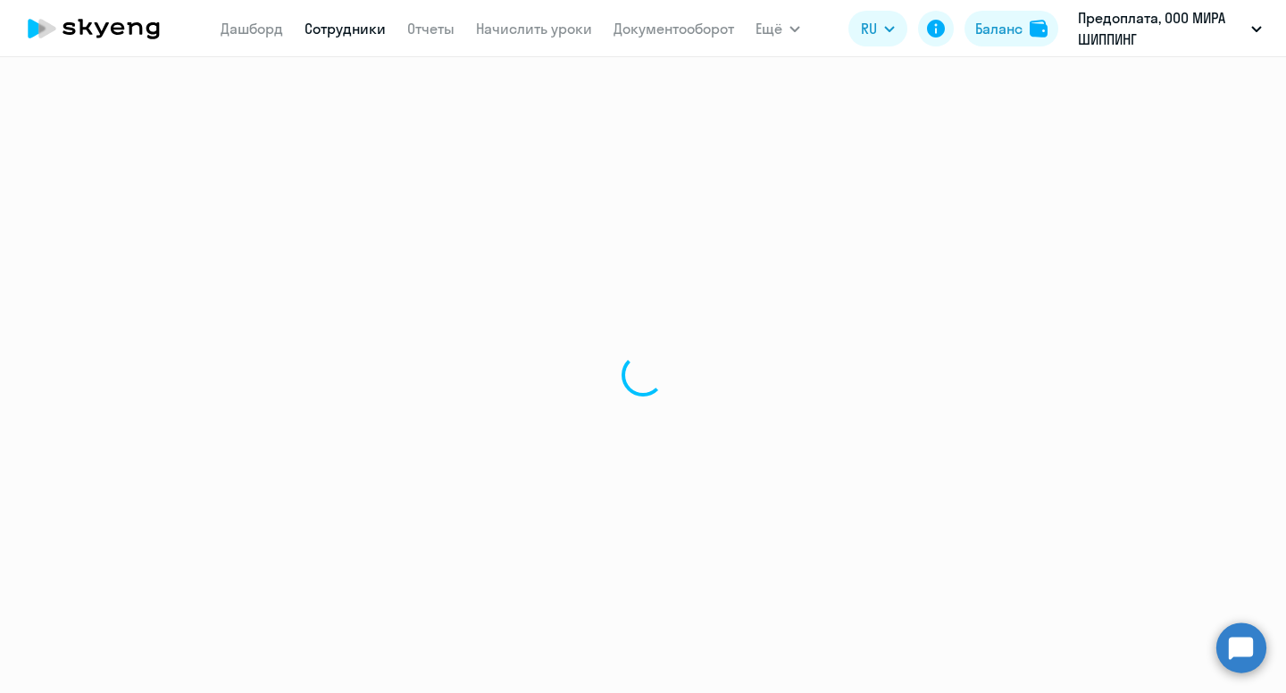
select select "30"
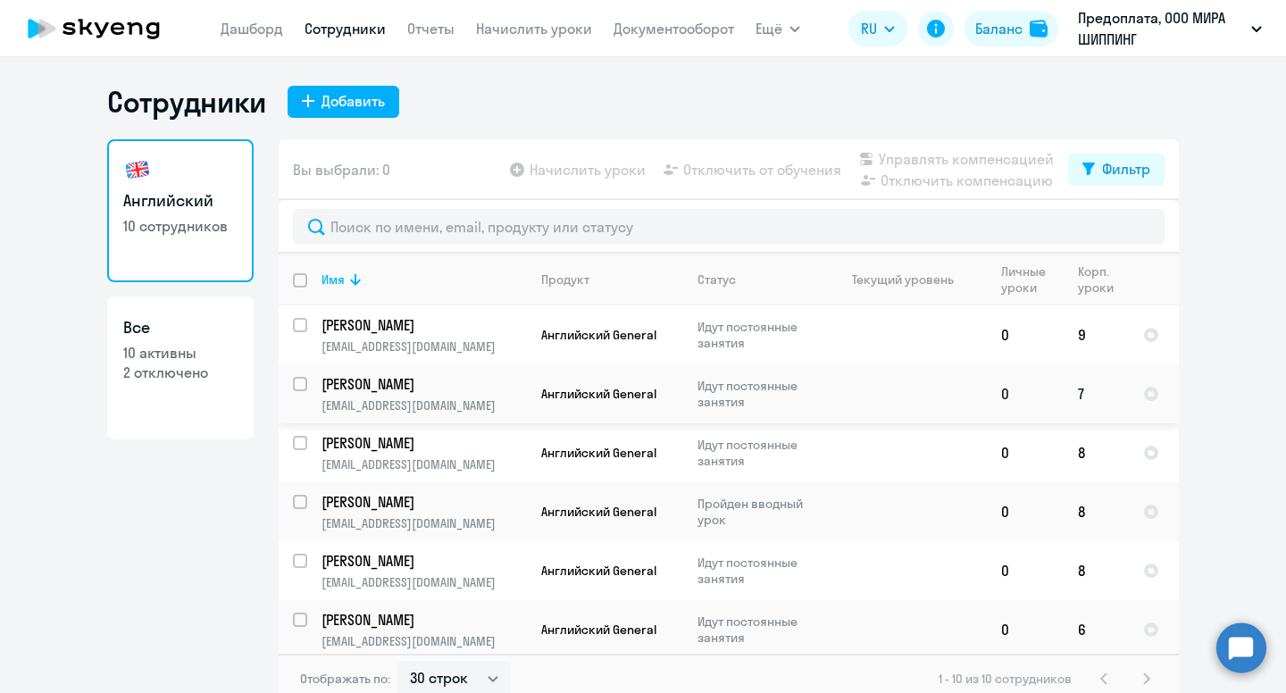
click at [506, 393] on p "[PERSON_NAME]" at bounding box center [423, 384] width 202 height 20
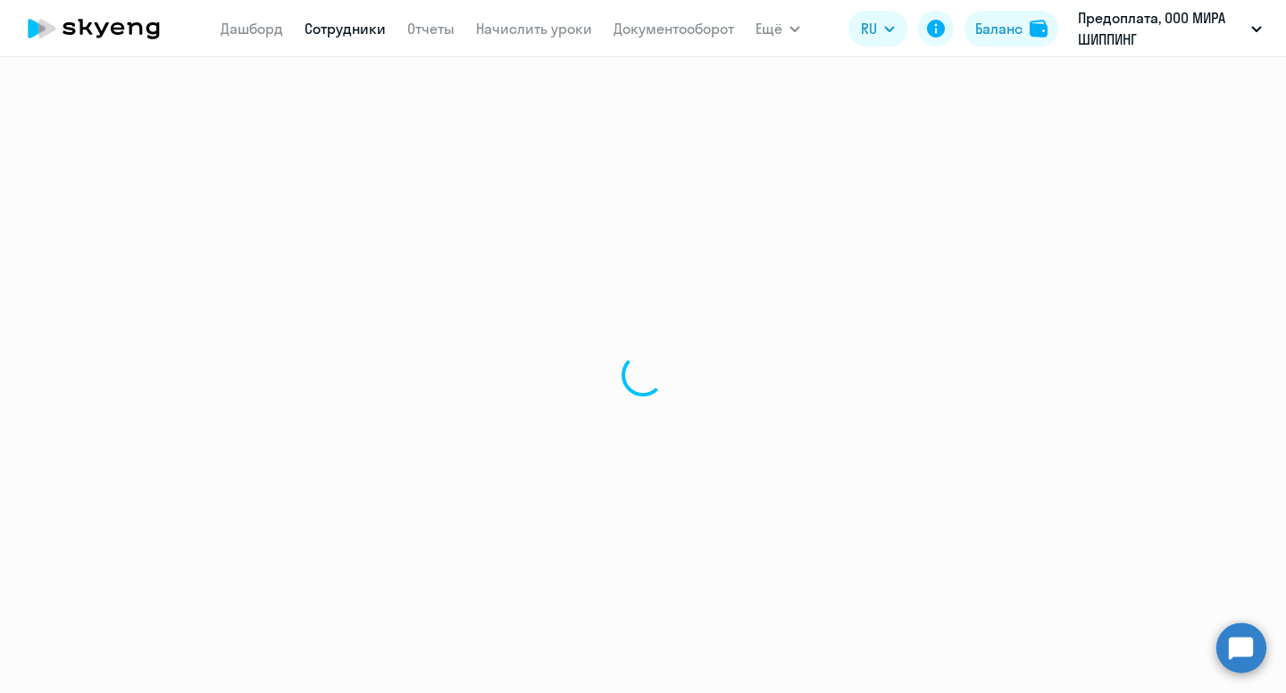
select select "english"
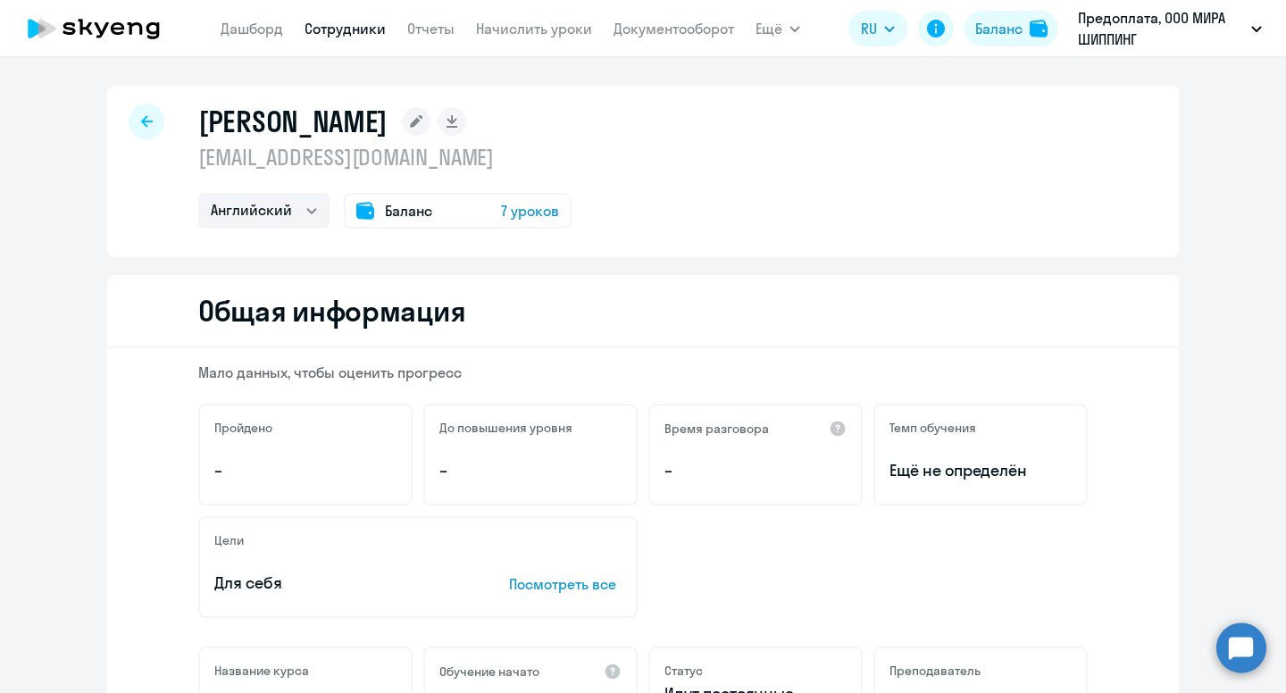
click at [141, 119] on icon at bounding box center [147, 121] width 12 height 12
select select "30"
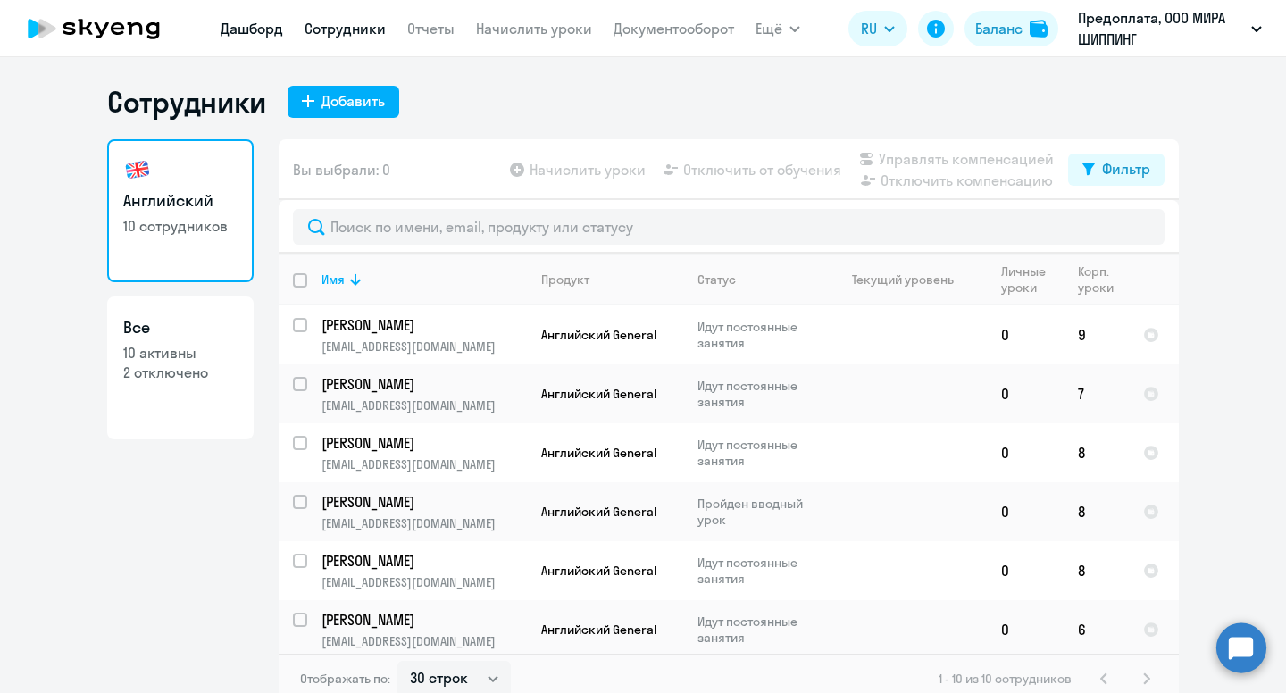
click at [260, 28] on link "Дашборд" at bounding box center [252, 29] width 63 height 18
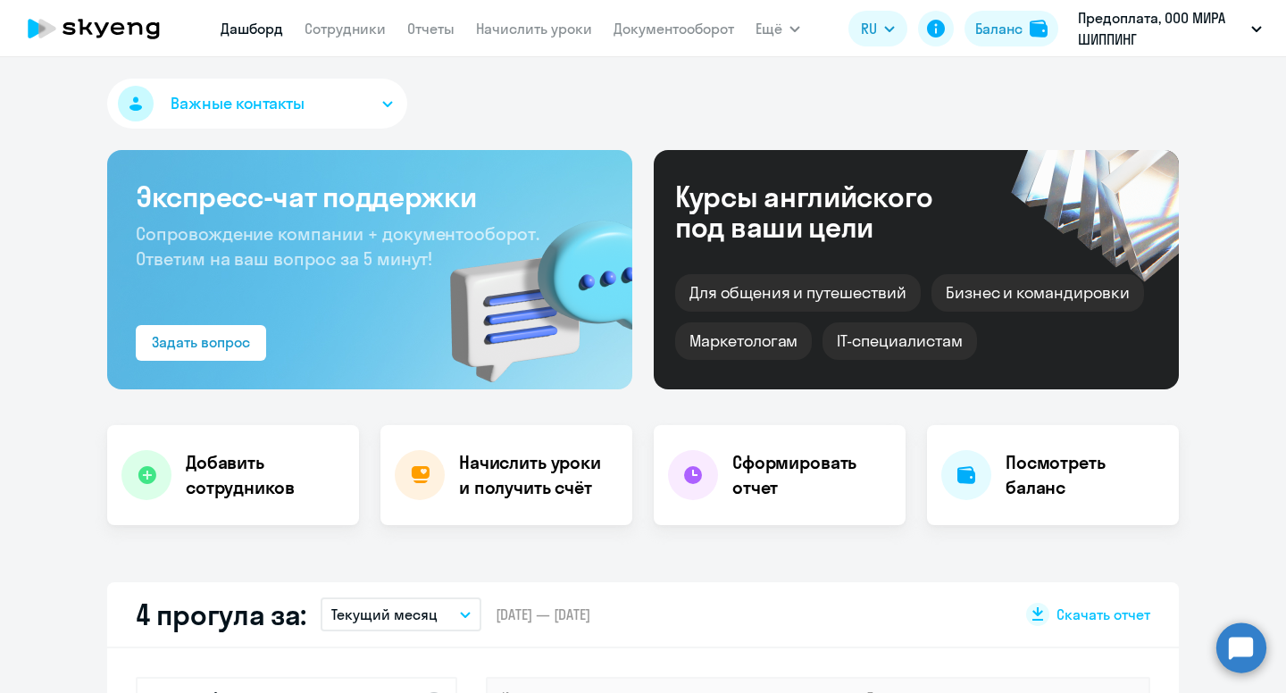
select select "30"
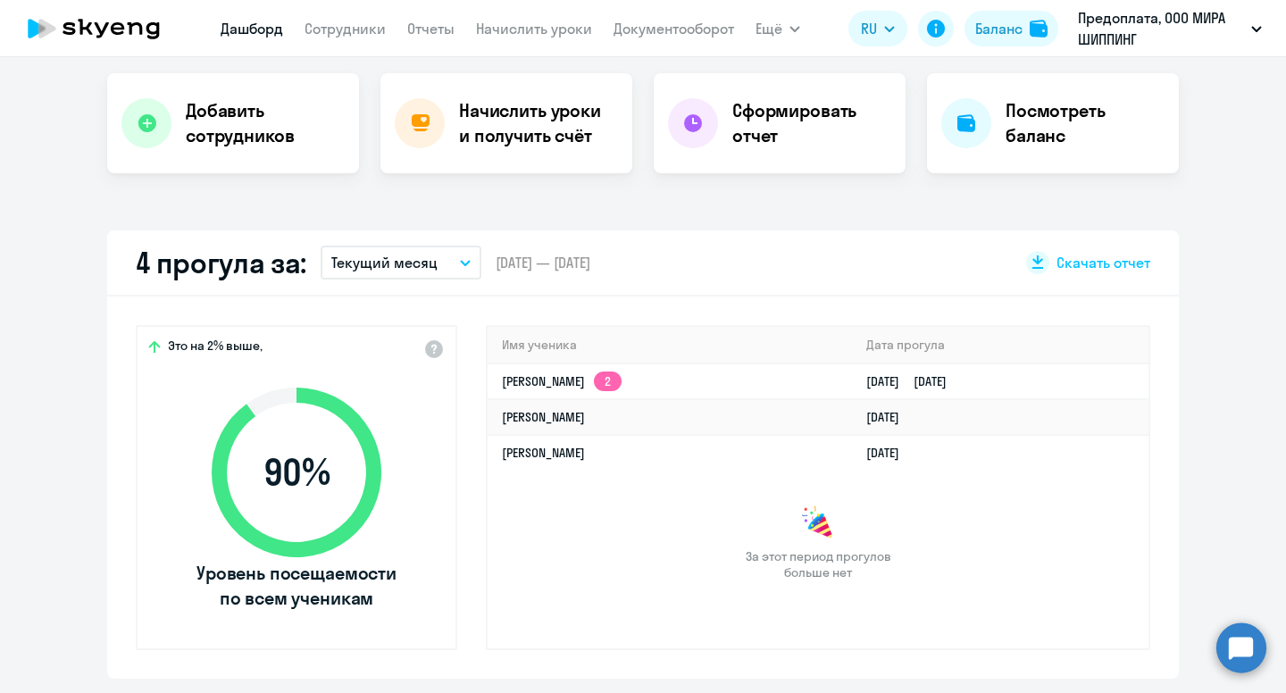
scroll to position [354, 0]
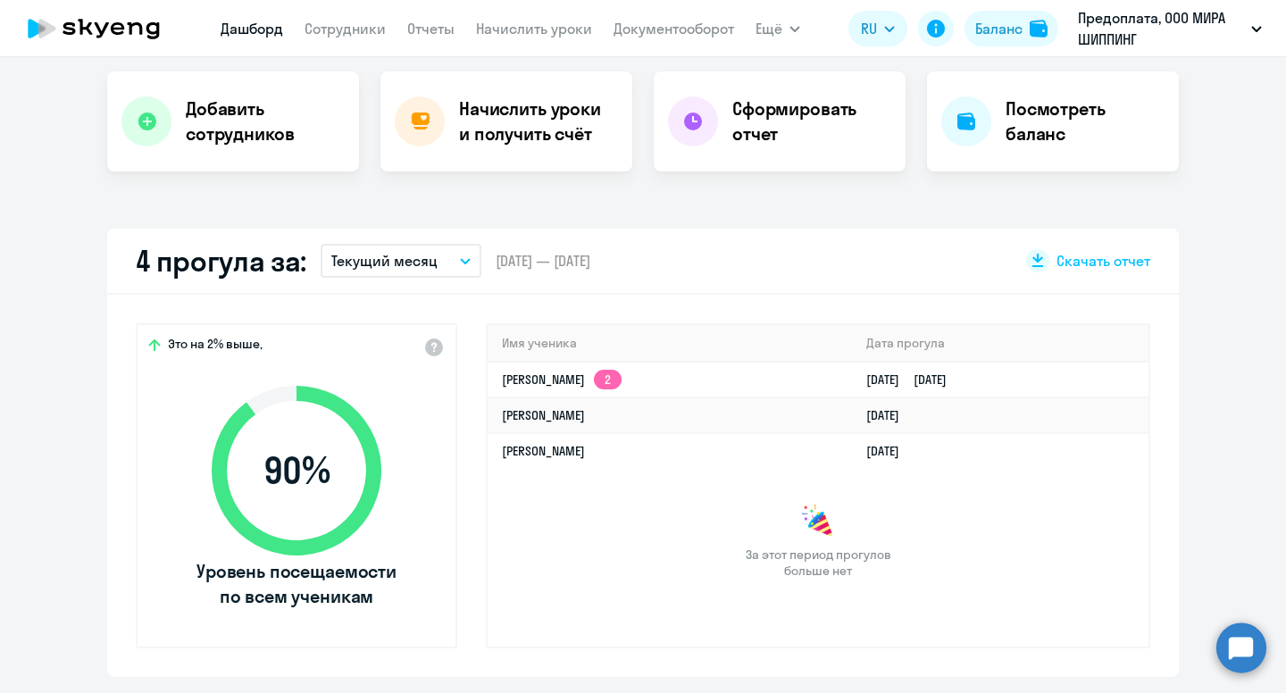
click at [461, 262] on icon "button" at bounding box center [465, 261] width 9 height 4
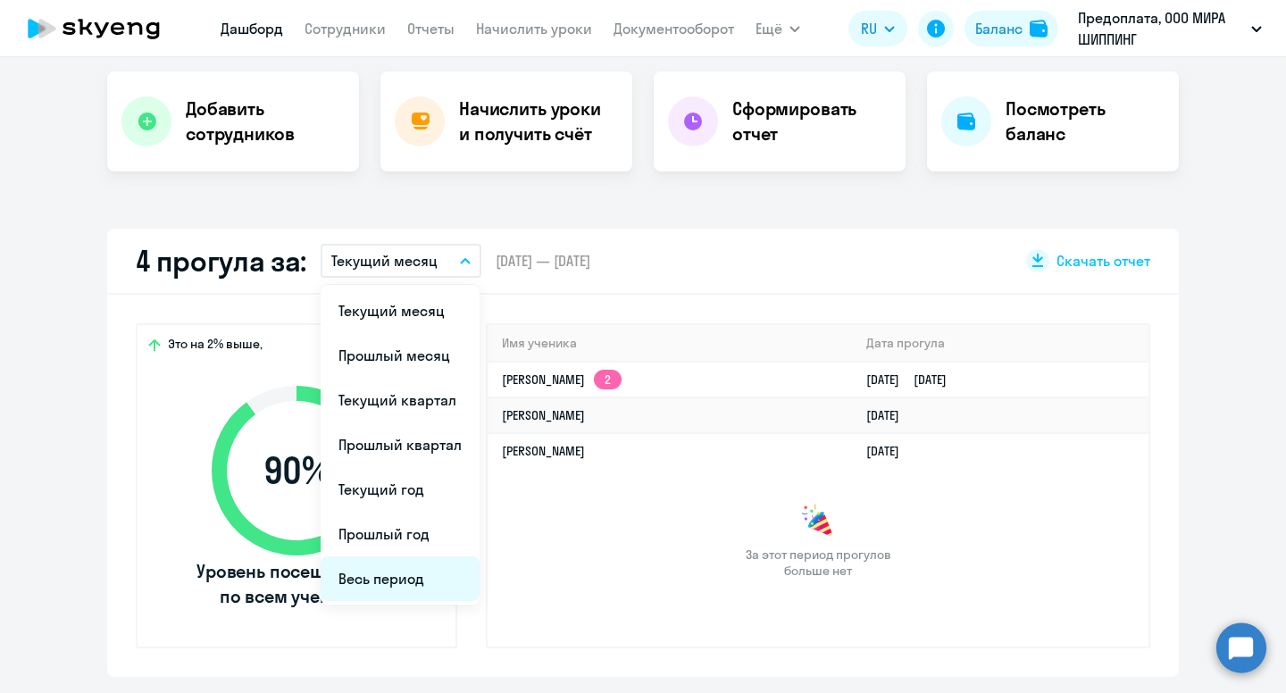
click at [397, 578] on li "Весь период" at bounding box center [400, 578] width 159 height 45
